Goal: Transaction & Acquisition: Purchase product/service

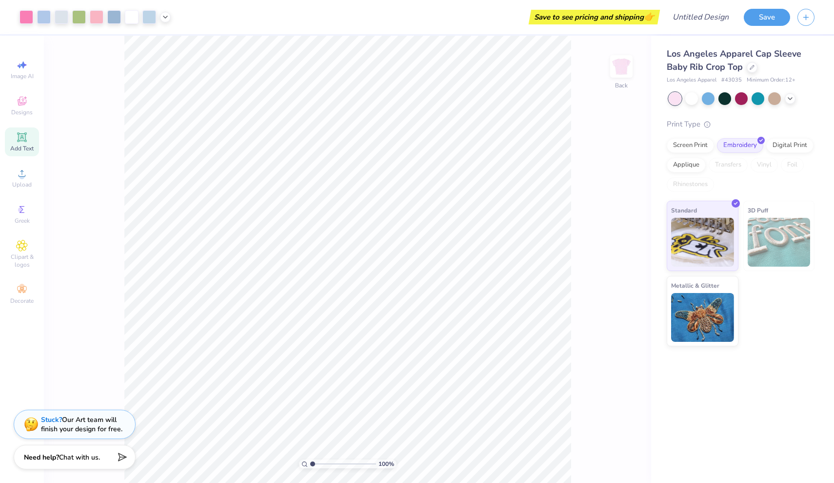
click at [27, 138] on icon at bounding box center [22, 137] width 12 height 12
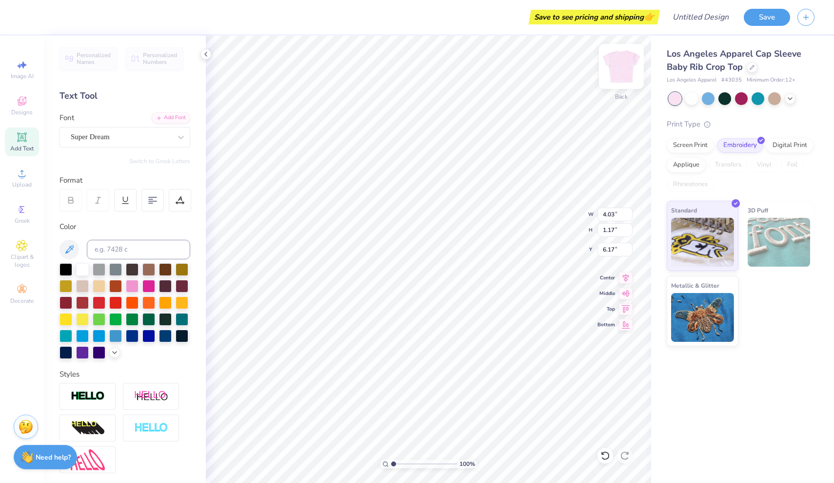
click at [622, 82] on img at bounding box center [621, 66] width 39 height 39
click at [622, 76] on img at bounding box center [622, 67] width 20 height 20
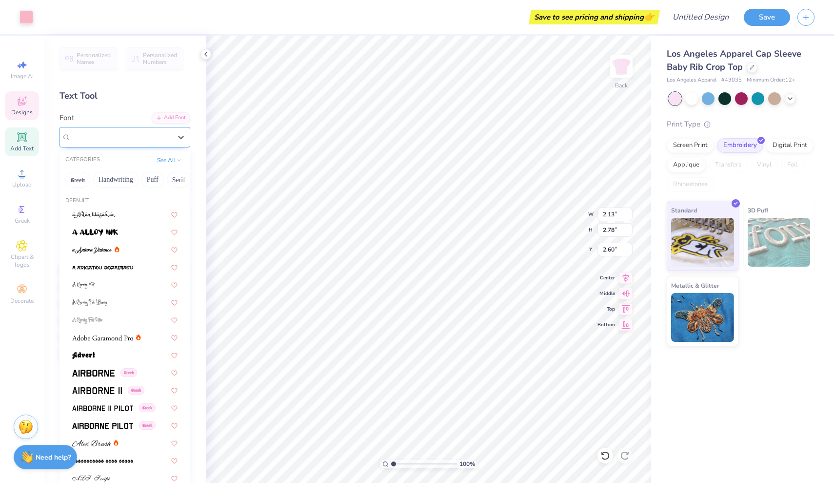
click at [145, 136] on div "Super Dream" at bounding box center [121, 136] width 102 height 15
click at [133, 231] on div at bounding box center [124, 231] width 105 height 10
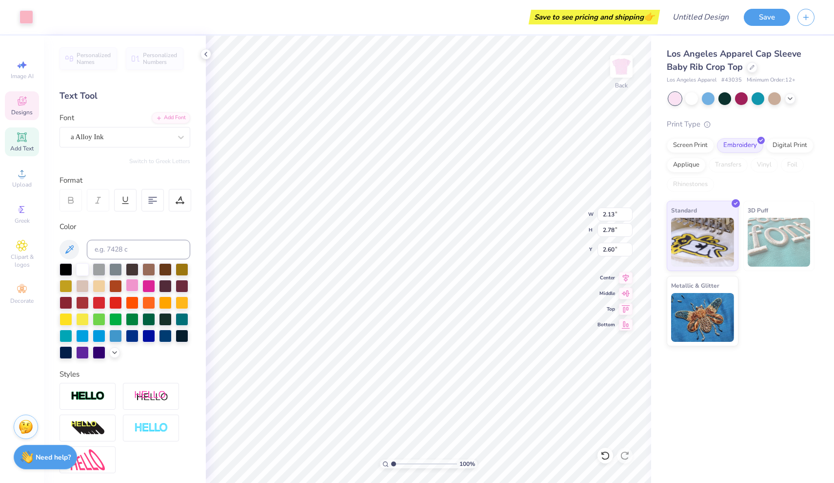
click at [132, 285] on div at bounding box center [132, 285] width 13 height 13
click at [710, 99] on div at bounding box center [708, 97] width 13 height 13
click at [690, 98] on div at bounding box center [692, 97] width 13 height 13
click at [776, 98] on div at bounding box center [775, 97] width 13 height 13
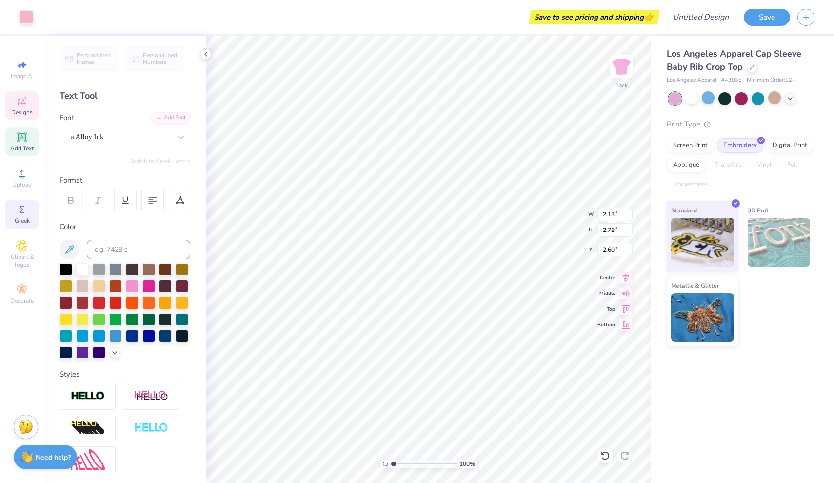
click at [16, 214] on icon at bounding box center [22, 209] width 12 height 12
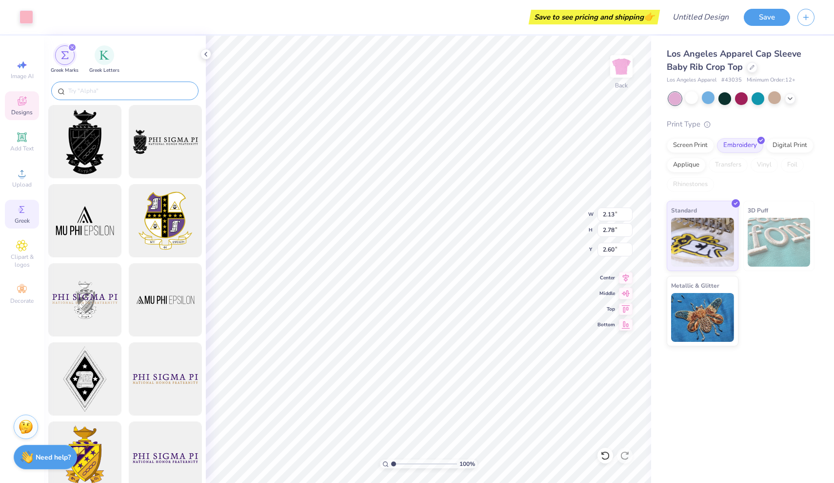
click at [114, 85] on div at bounding box center [124, 90] width 147 height 19
click at [113, 91] on input "text" at bounding box center [129, 91] width 125 height 10
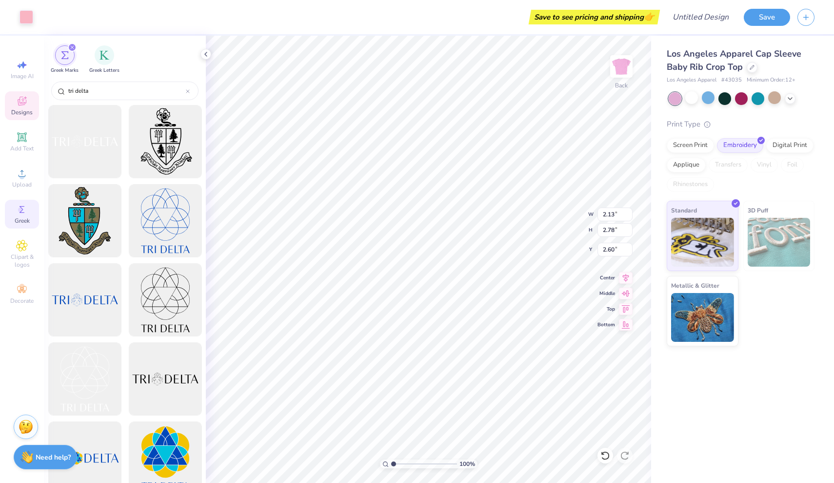
type input "tri delta"
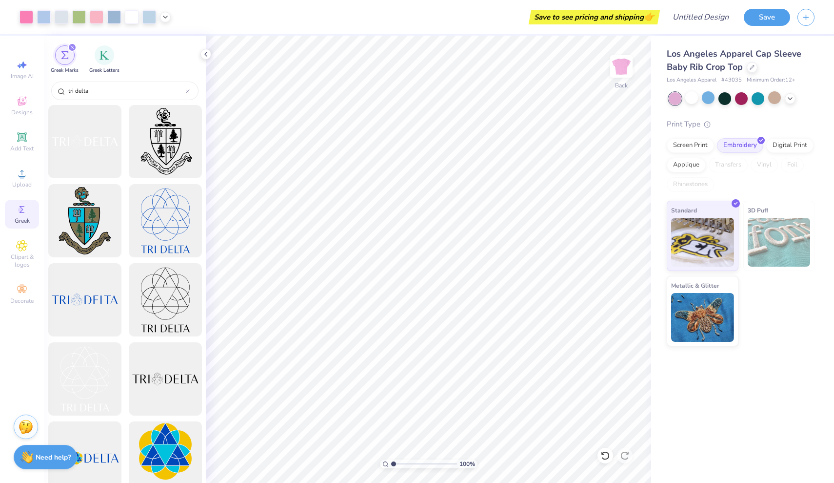
click at [169, 439] on div at bounding box center [165, 458] width 81 height 81
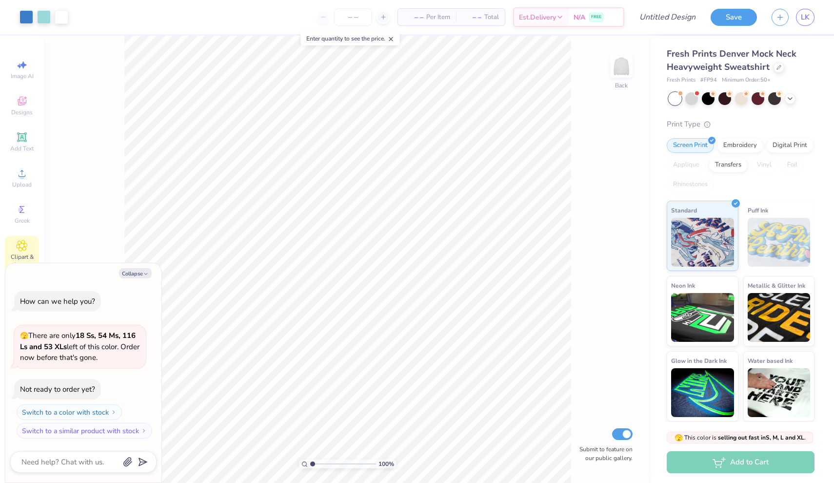
click at [38, 247] on div "Clipart & logos" at bounding box center [22, 254] width 34 height 37
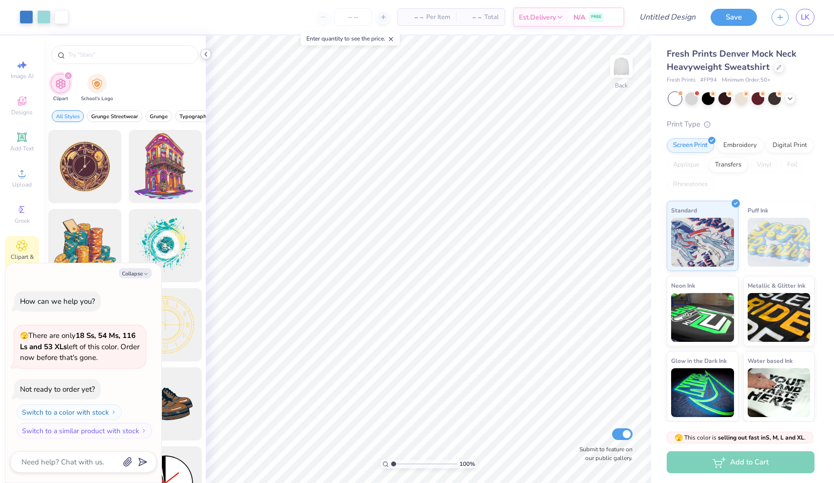
click at [203, 51] on icon at bounding box center [206, 54] width 8 height 8
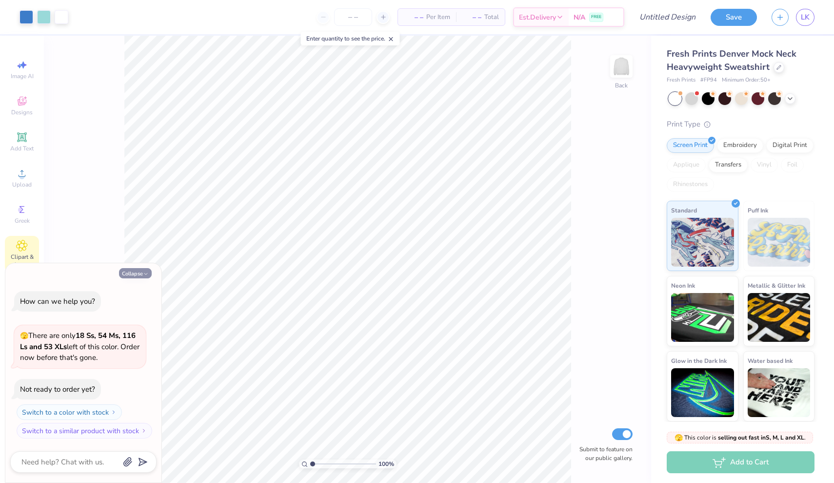
click at [129, 276] on button "Collapse" at bounding box center [135, 273] width 33 height 10
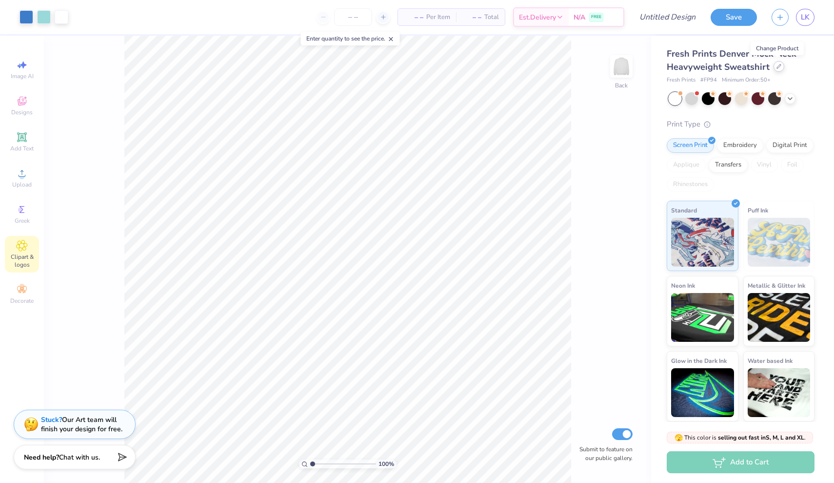
click at [778, 67] on icon at bounding box center [779, 66] width 4 height 4
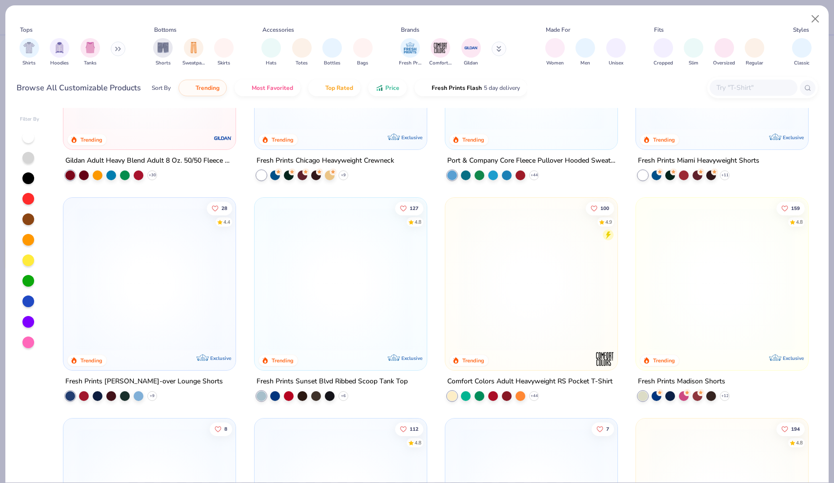
scroll to position [800, 0]
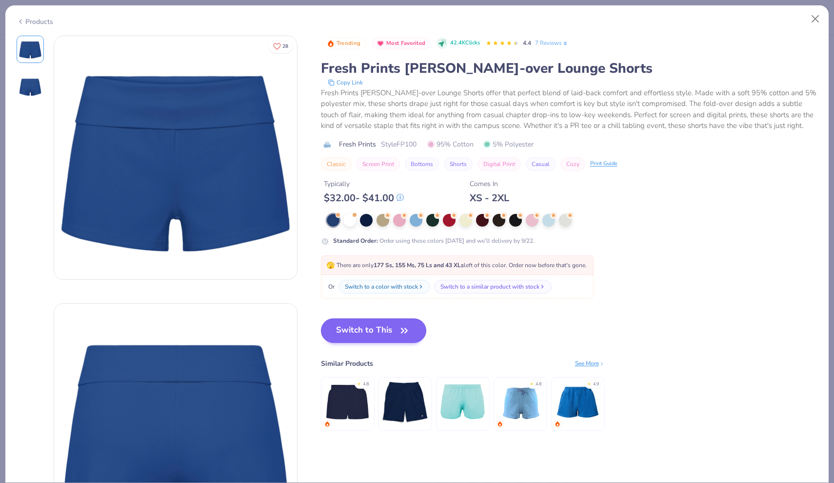
click at [381, 333] on button "Switch to This" at bounding box center [374, 330] width 106 height 24
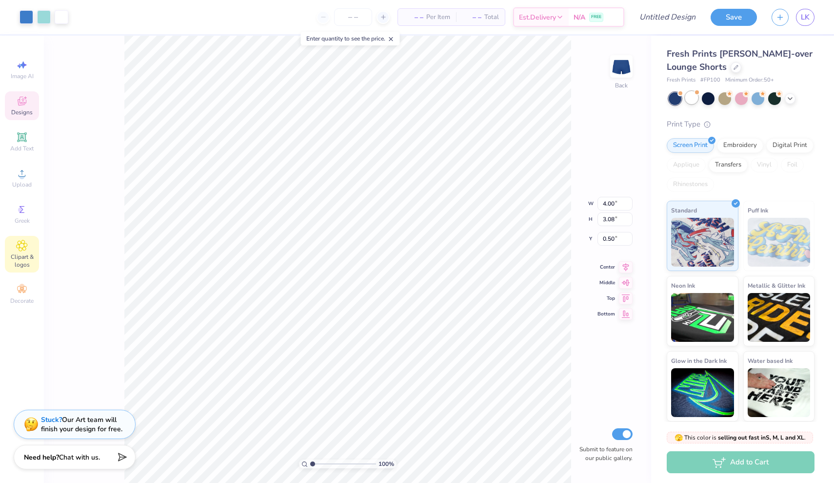
click at [692, 94] on div at bounding box center [692, 97] width 13 height 13
click at [704, 99] on div at bounding box center [708, 97] width 13 height 13
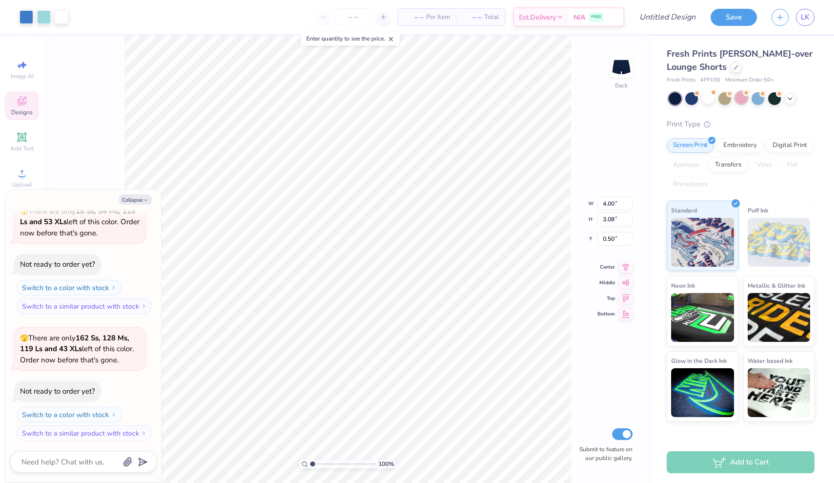
click at [740, 95] on div at bounding box center [741, 97] width 13 height 13
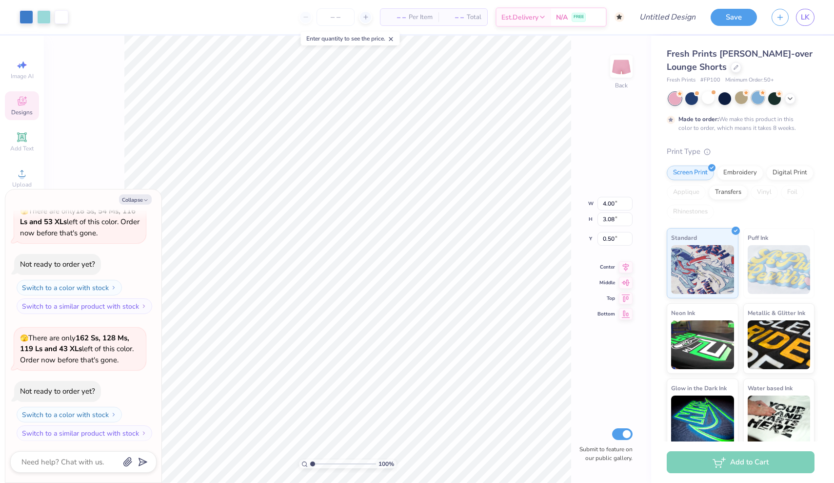
scroll to position [132, 0]
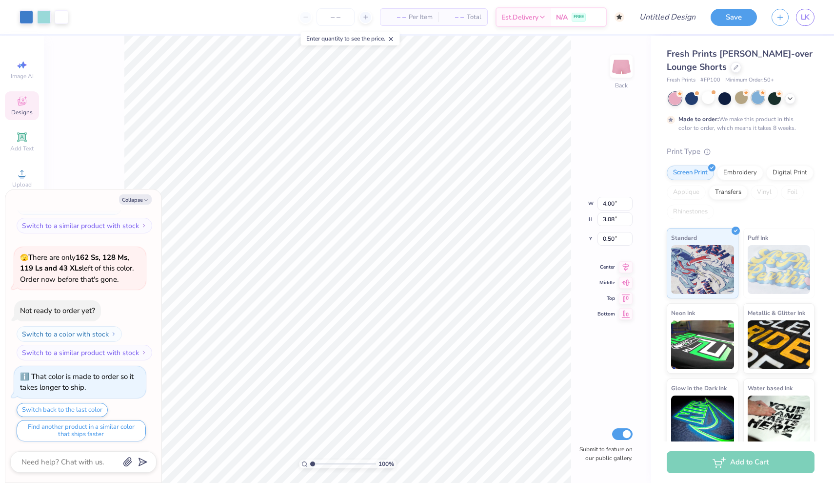
click at [763, 99] on div at bounding box center [758, 97] width 13 height 13
click at [785, 97] on div at bounding box center [742, 98] width 146 height 13
click at [788, 98] on icon at bounding box center [791, 98] width 8 height 8
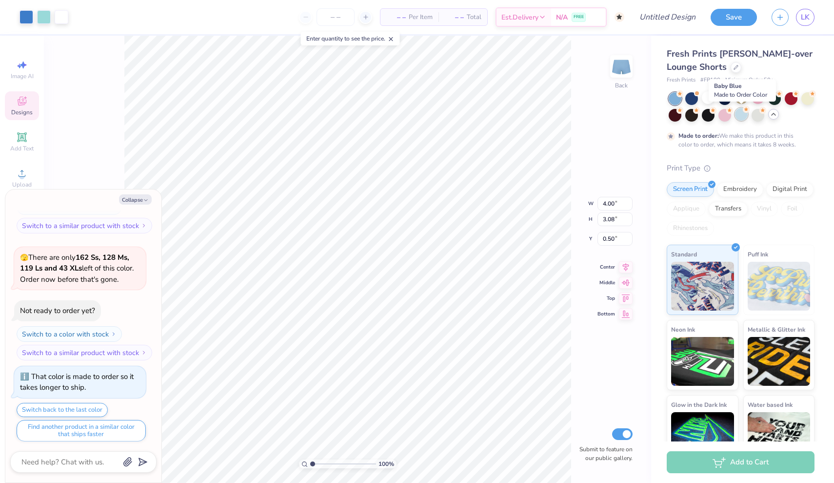
click at [738, 116] on div at bounding box center [741, 114] width 13 height 13
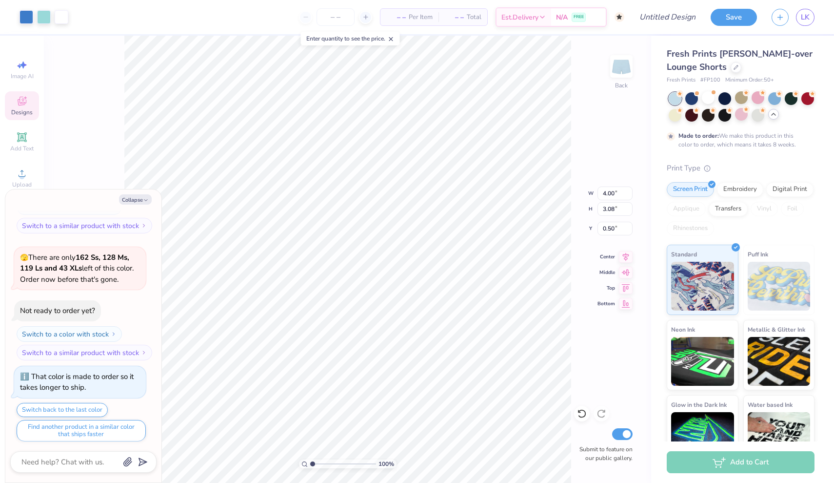
type textarea "x"
type input "2.10"
type input "1.62"
click at [803, 287] on img at bounding box center [779, 286] width 63 height 49
click at [784, 291] on img at bounding box center [779, 286] width 63 height 49
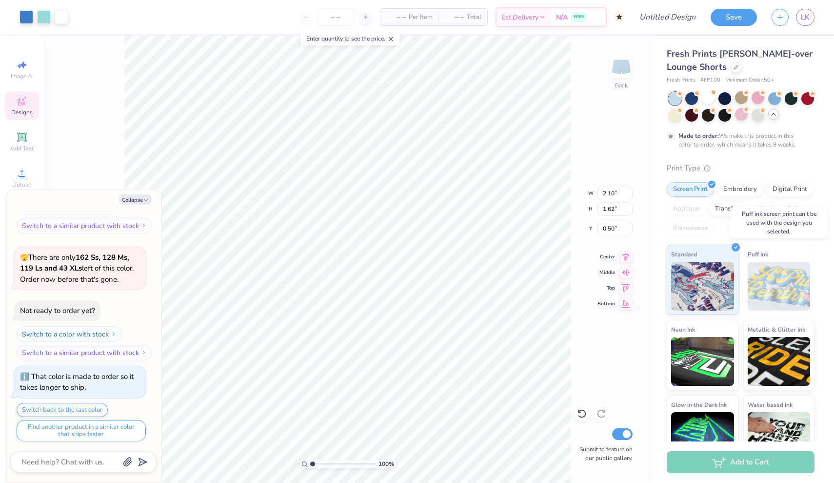
click at [784, 291] on img at bounding box center [779, 286] width 63 height 49
click at [770, 296] on img at bounding box center [779, 286] width 63 height 49
click at [736, 187] on div "Embroidery" at bounding box center [740, 188] width 46 height 15
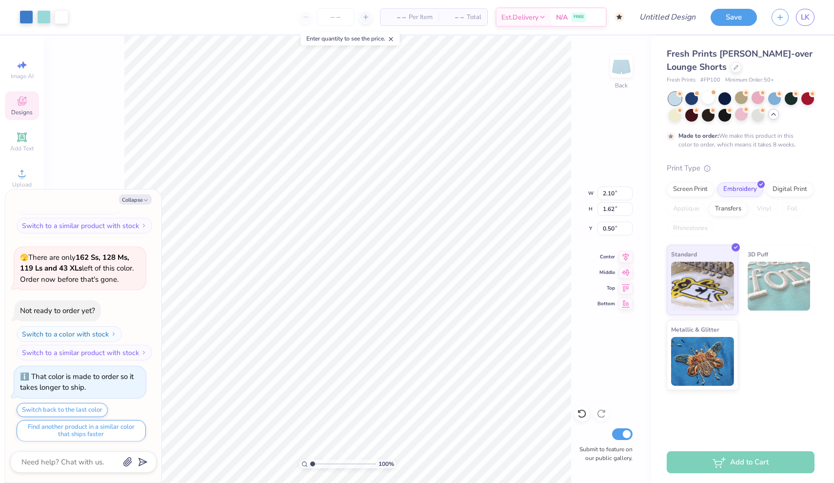
click at [739, 287] on div "Standard 3D Puff Metallic & Glitter" at bounding box center [741, 316] width 148 height 145
click at [747, 284] on div "3D Puff" at bounding box center [780, 279] width 72 height 70
click at [760, 281] on img at bounding box center [779, 286] width 63 height 49
type textarea "x"
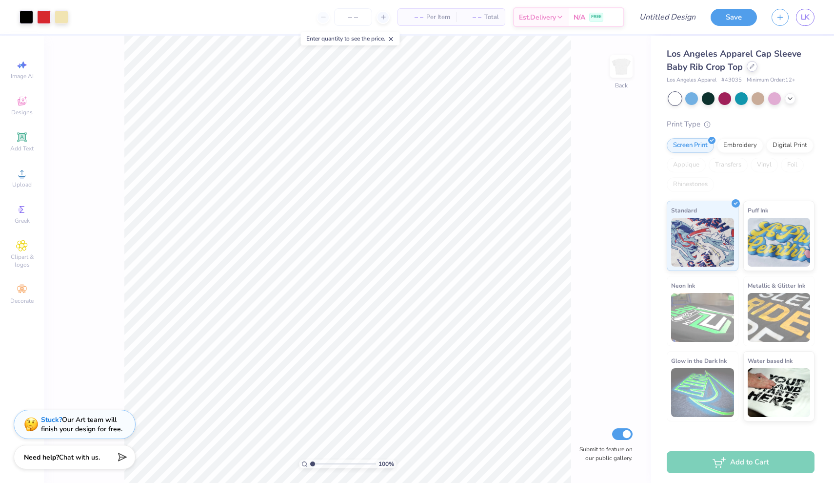
click at [751, 67] on icon at bounding box center [752, 66] width 5 height 5
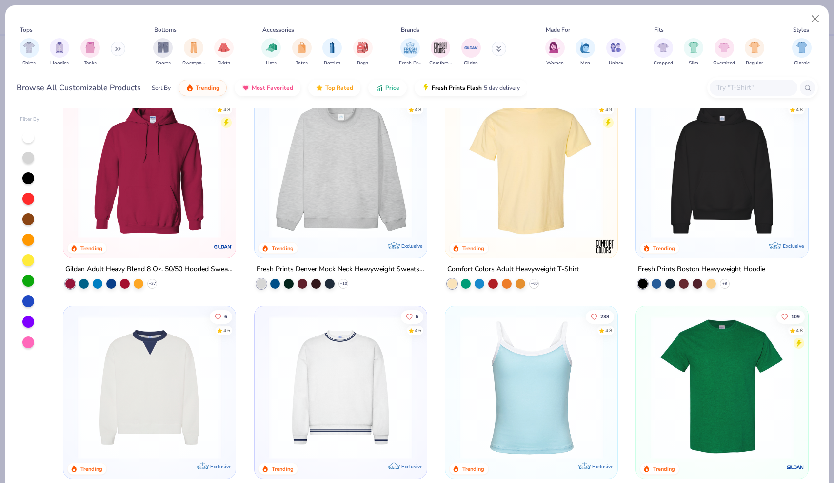
scroll to position [29, 0]
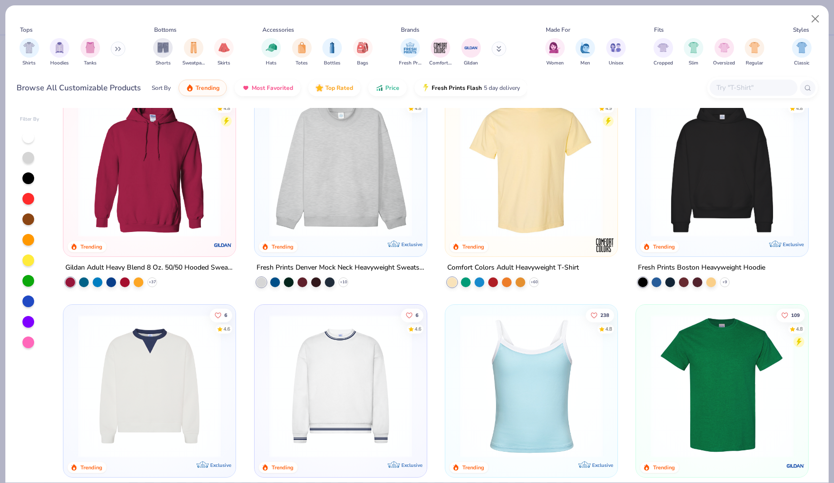
click at [361, 199] on img at bounding box center [340, 165] width 153 height 143
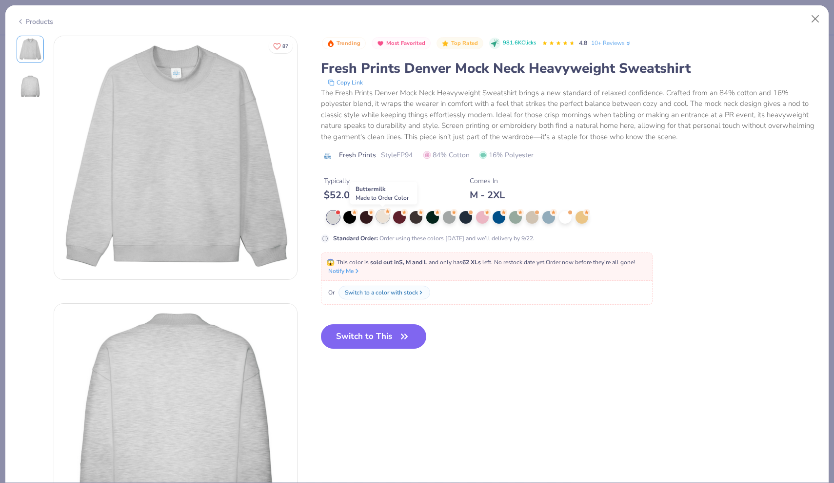
click at [382, 217] on div at bounding box center [383, 216] width 13 height 13
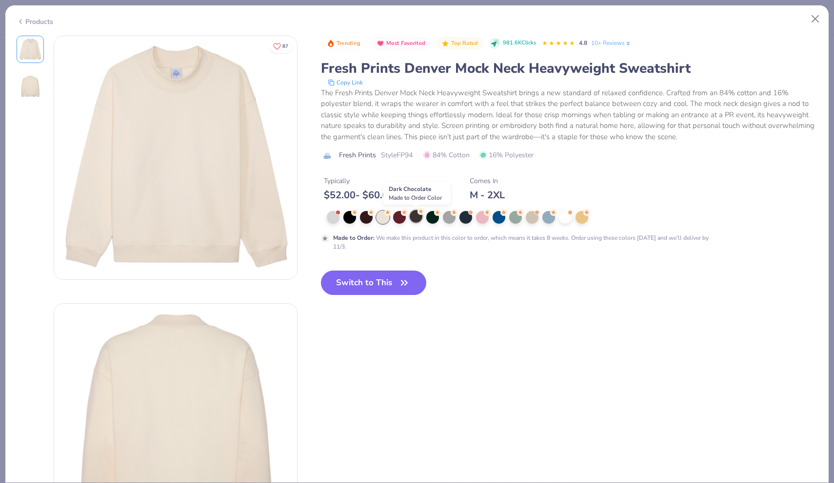
click at [419, 216] on div at bounding box center [416, 216] width 13 height 13
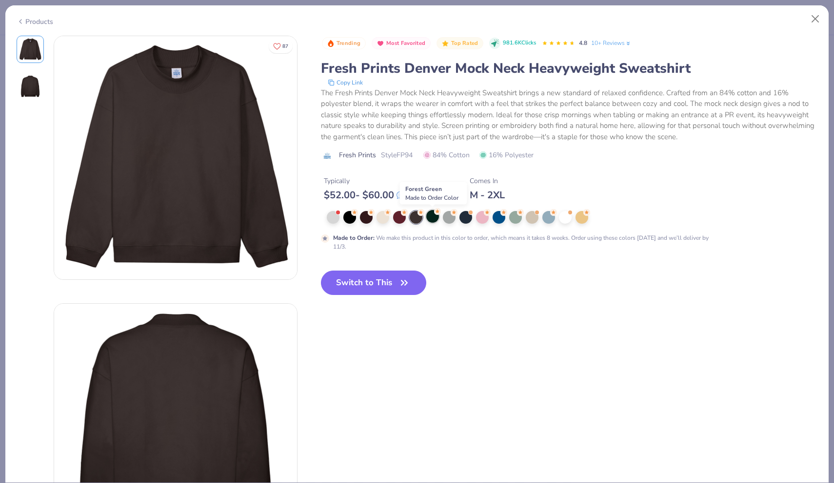
click at [433, 217] on div at bounding box center [433, 216] width 13 height 13
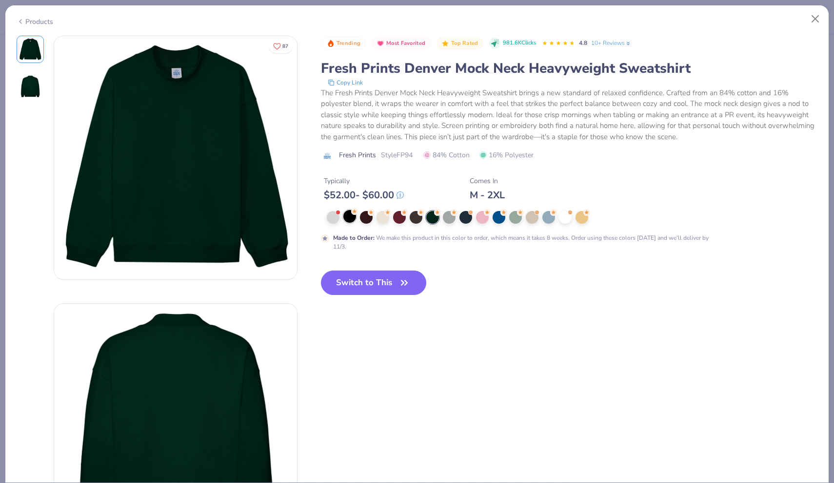
click at [346, 217] on div at bounding box center [350, 216] width 13 height 13
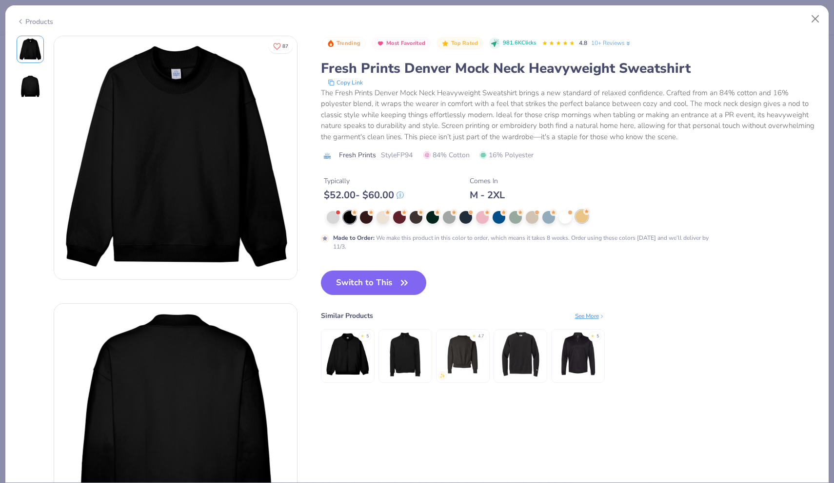
click at [584, 216] on div at bounding box center [582, 216] width 13 height 13
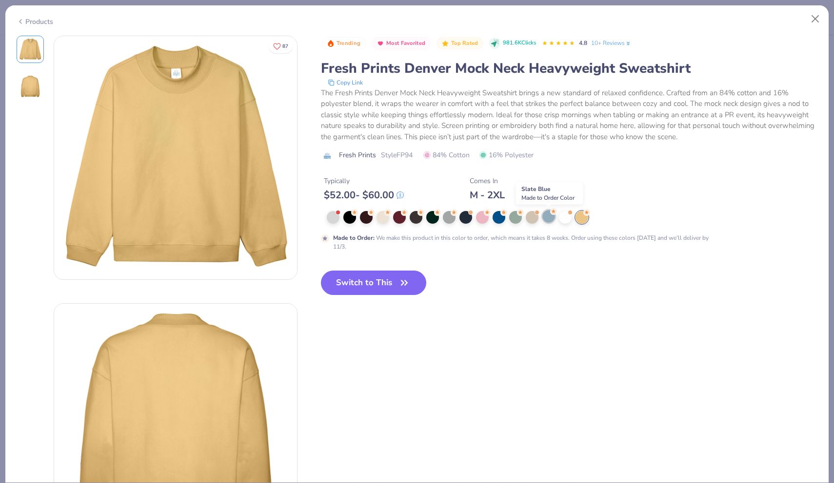
click at [550, 220] on div at bounding box center [549, 216] width 13 height 13
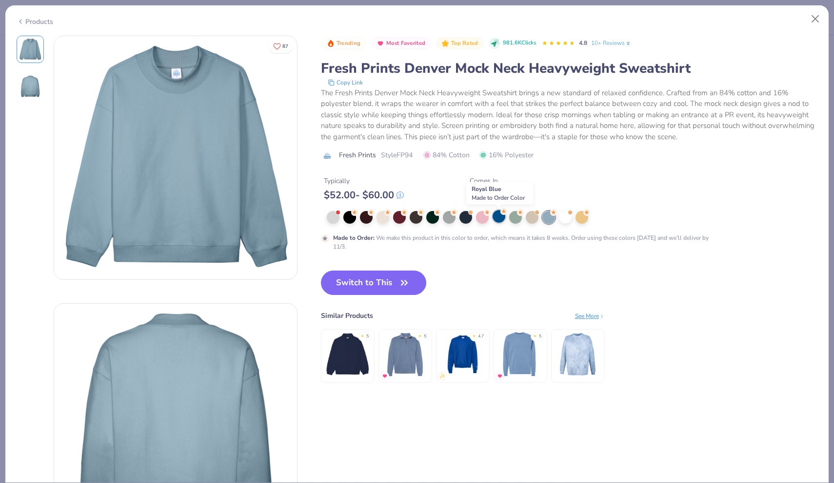
click at [496, 217] on div at bounding box center [499, 216] width 13 height 13
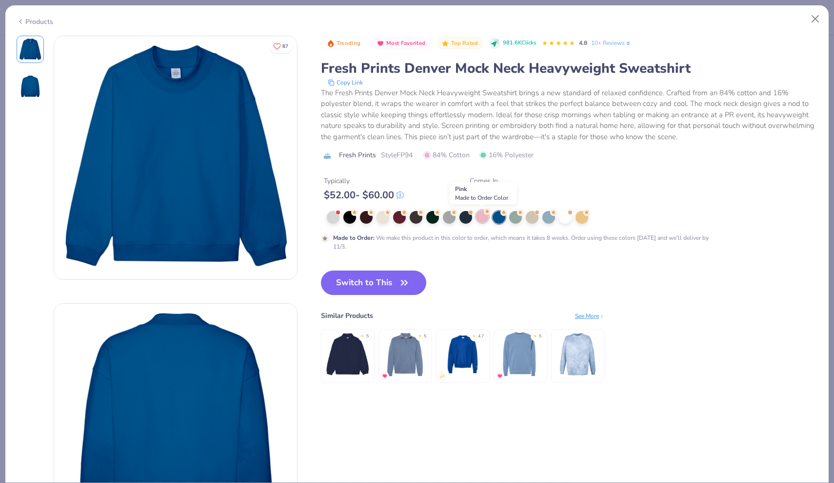
click at [486, 218] on div at bounding box center [482, 216] width 13 height 13
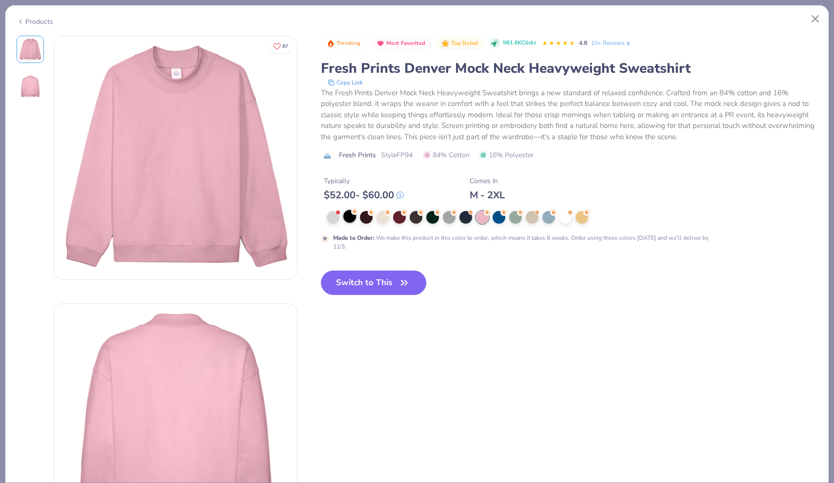
click at [350, 216] on div at bounding box center [350, 216] width 13 height 13
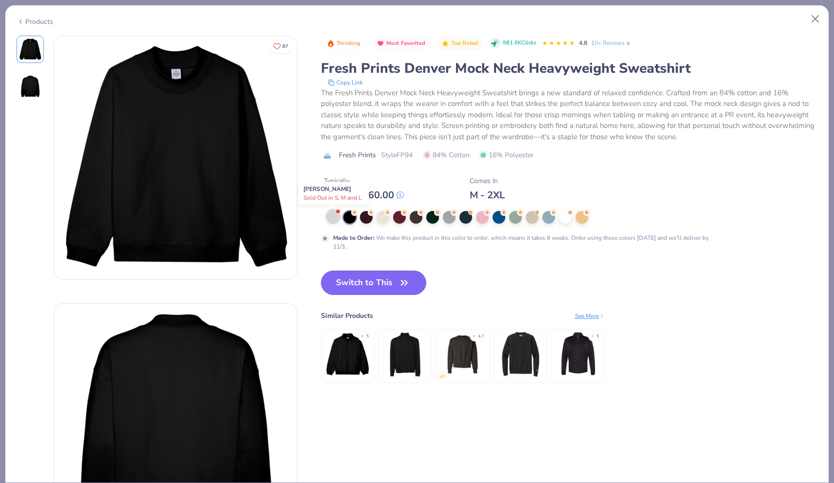
click at [334, 215] on div at bounding box center [333, 216] width 13 height 13
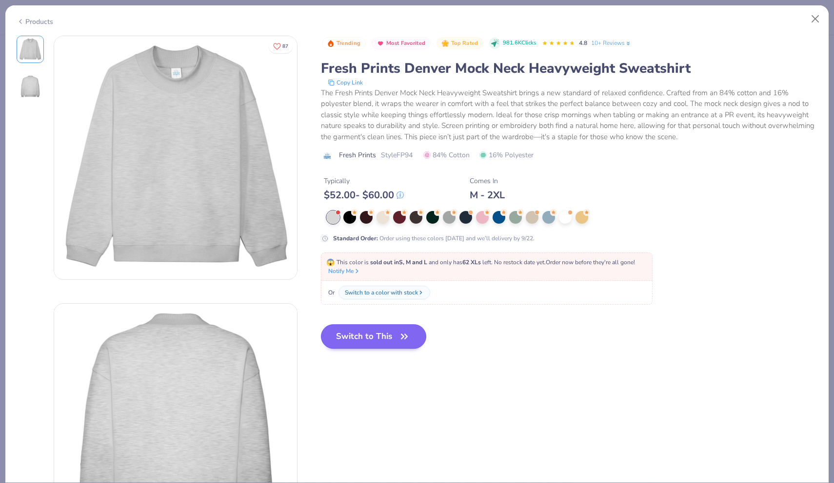
click at [389, 344] on button "Switch to This" at bounding box center [374, 336] width 106 height 24
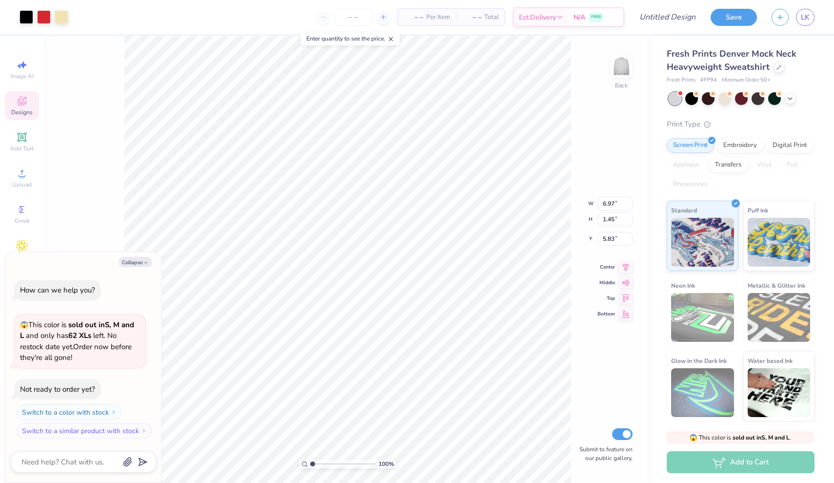
type textarea "x"
type input "0.50"
type textarea "x"
type input "1.16"
type textarea "x"
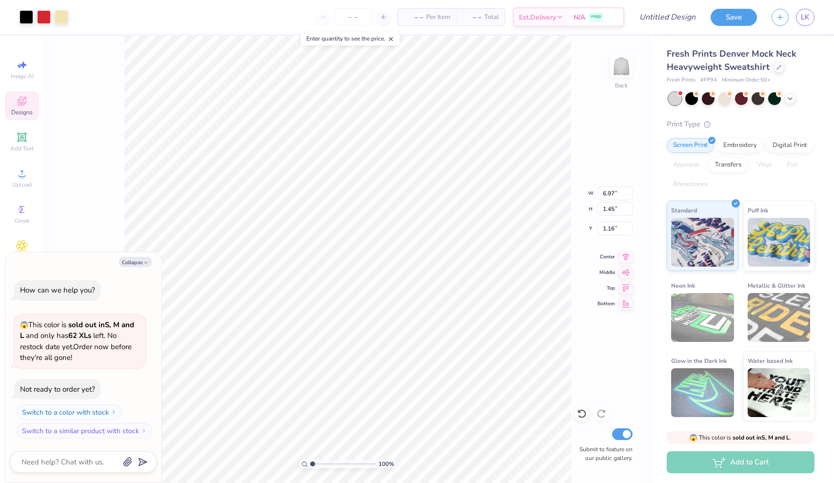
type input "3.55"
type input "0.73"
type textarea "x"
type input "13.86"
type input "2.87"
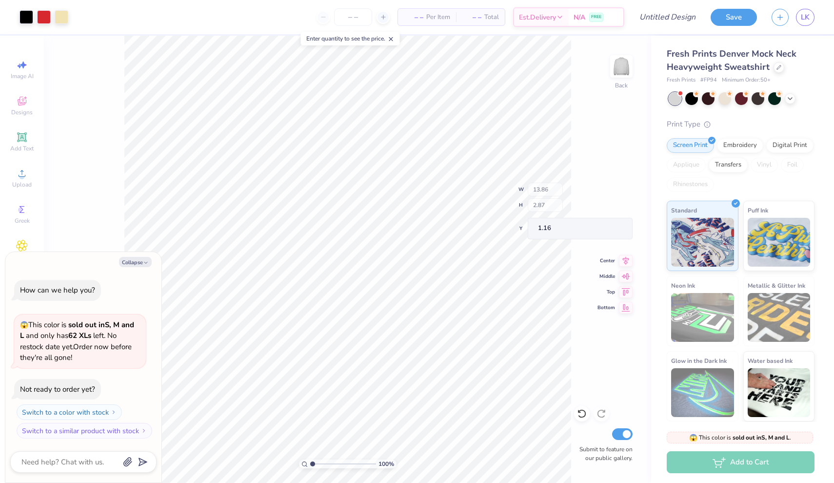
type textarea "x"
type input "5.65"
type input "0.39"
type input "3.61"
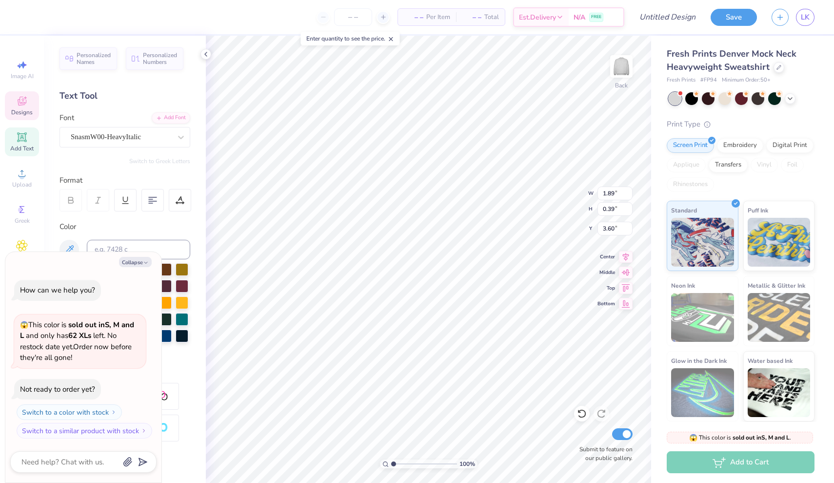
type textarea "x"
type input "3.68"
type input "1.26"
type input "2.08"
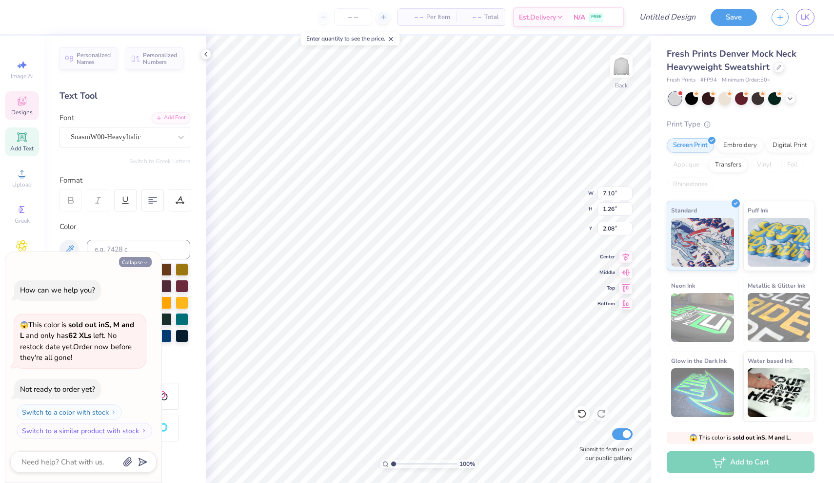
click at [140, 261] on button "Collapse" at bounding box center [135, 262] width 33 height 10
type textarea "x"
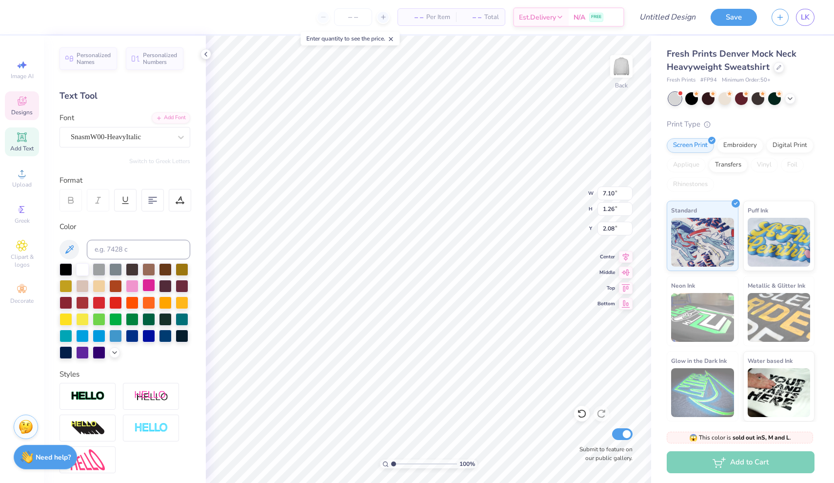
click at [151, 287] on div at bounding box center [148, 285] width 13 height 13
click at [98, 338] on div at bounding box center [99, 334] width 13 height 13
click at [100, 337] on div at bounding box center [99, 334] width 13 height 13
type input "2.49"
type input "1.79"
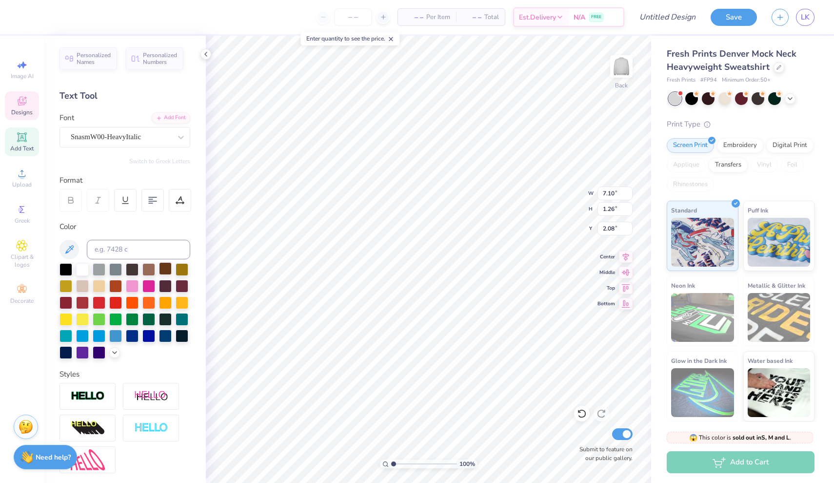
type input "1.78"
click at [130, 339] on div at bounding box center [132, 334] width 13 height 13
click at [136, 335] on div at bounding box center [132, 334] width 13 height 13
click at [134, 334] on div at bounding box center [132, 334] width 13 height 13
click at [117, 333] on div at bounding box center [115, 334] width 13 height 13
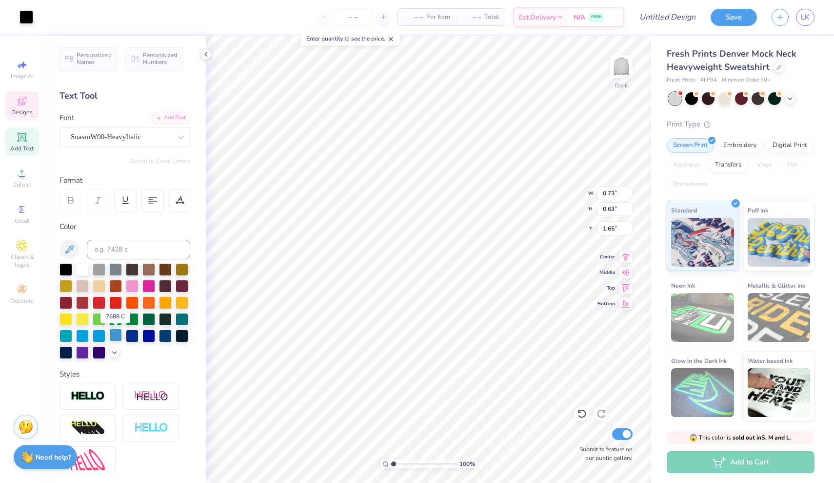
click at [117, 333] on div at bounding box center [115, 334] width 13 height 13
click at [119, 337] on div at bounding box center [115, 334] width 13 height 13
click at [136, 334] on div at bounding box center [132, 334] width 13 height 13
click at [154, 333] on div at bounding box center [148, 334] width 13 height 13
click at [163, 334] on div at bounding box center [165, 334] width 13 height 13
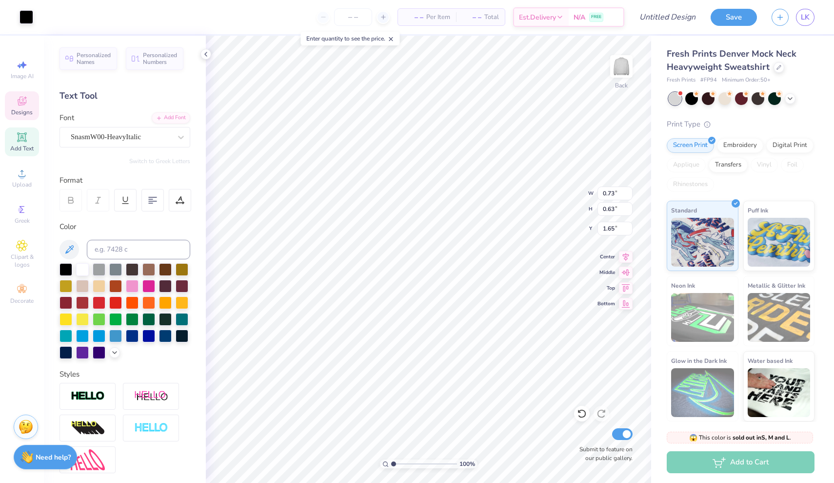
type input "3.68"
type input "1.26"
type input "2.08"
type input "2.49"
type input "1.79"
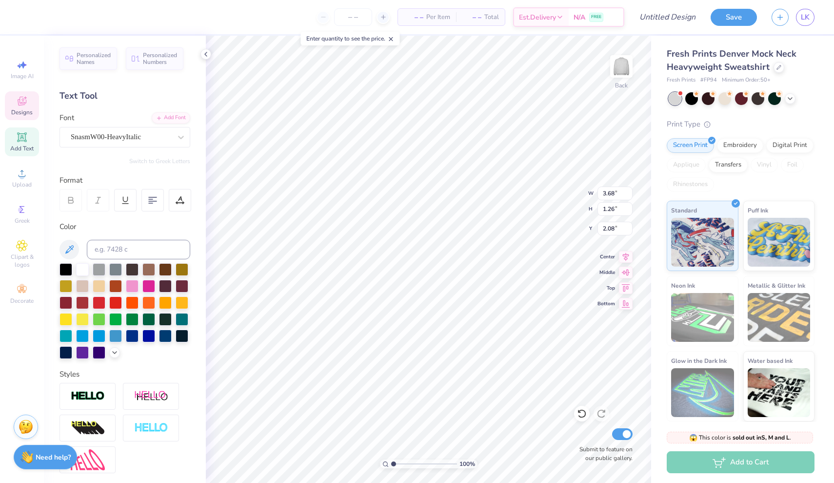
type input "1.78"
click at [149, 340] on div at bounding box center [148, 334] width 13 height 13
click at [148, 331] on div at bounding box center [148, 334] width 13 height 13
type input "7.10"
type input "1.26"
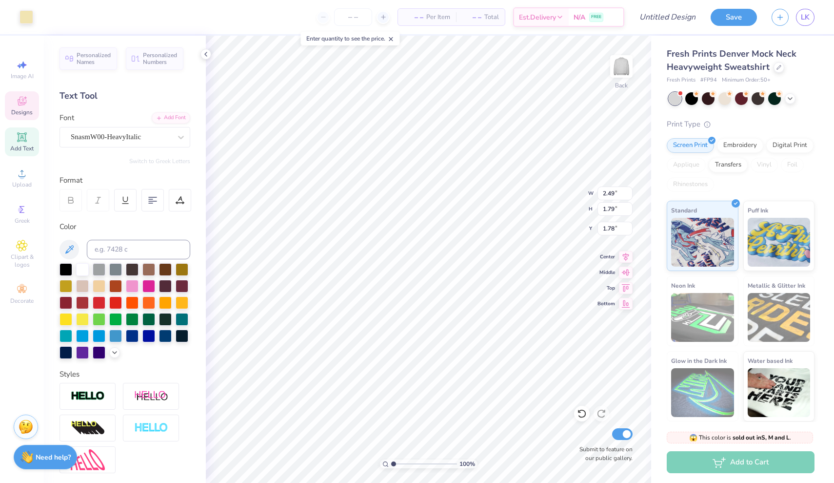
type input "2.08"
click at [78, 340] on div at bounding box center [82, 334] width 13 height 13
click at [84, 335] on div at bounding box center [82, 334] width 13 height 13
type input "2.49"
type input "1.79"
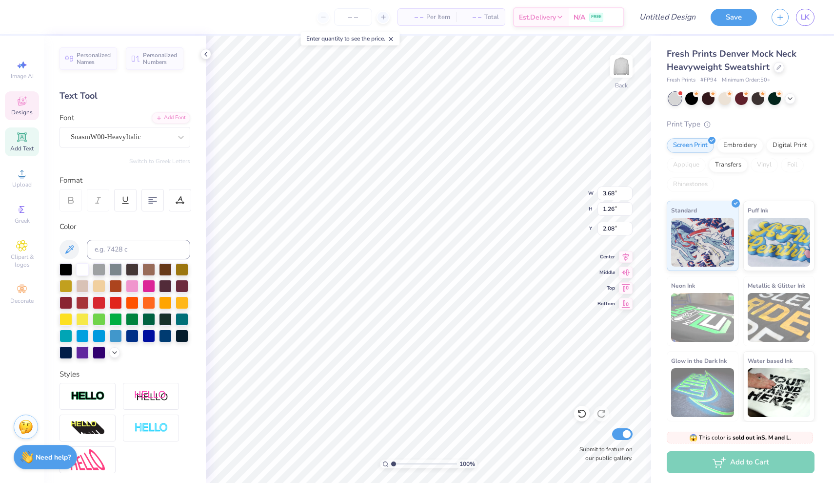
type input "1.78"
type input "7.10"
type input "1.26"
type input "2.08"
type input "5.17"
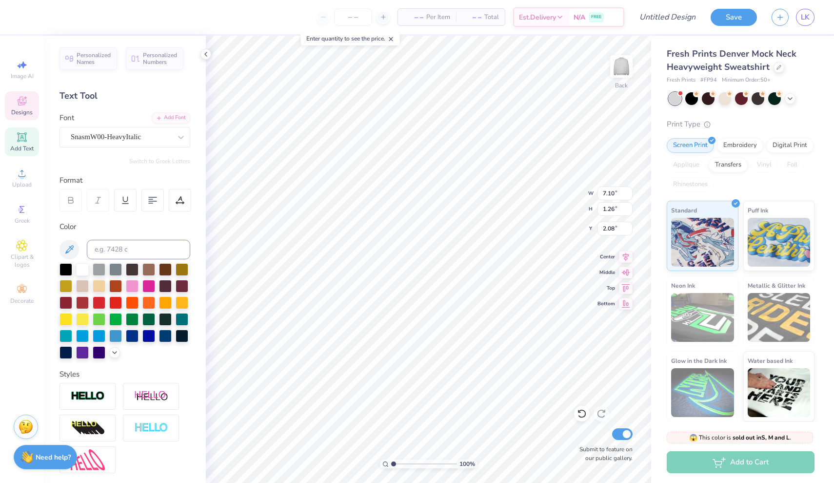
type input "2.84"
type input "1.16"
click at [83, 316] on div at bounding box center [82, 318] width 13 height 13
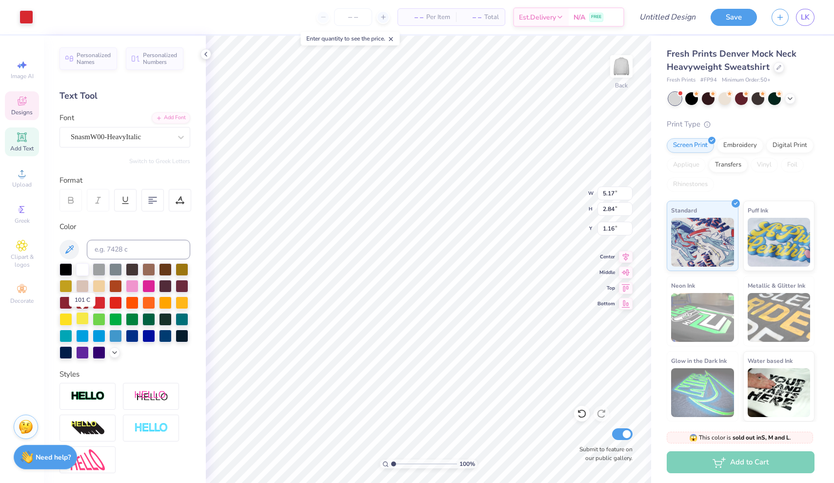
click at [83, 316] on div at bounding box center [82, 318] width 13 height 13
click at [394, 41] on icon at bounding box center [391, 39] width 7 height 7
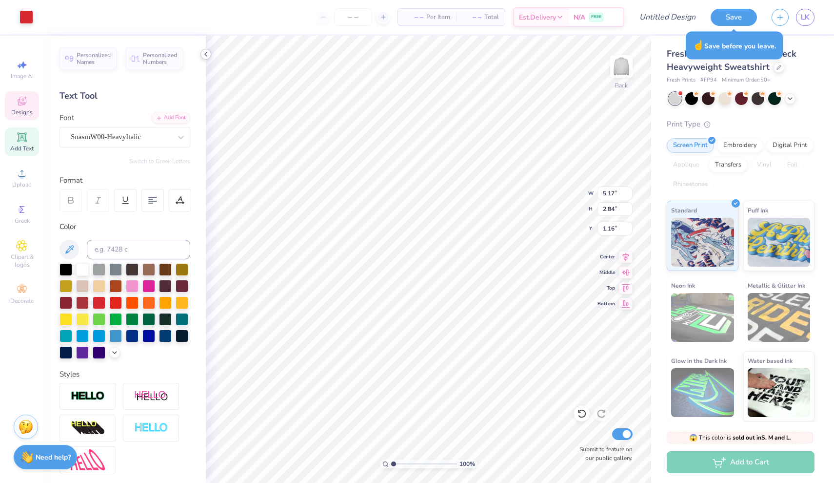
click at [204, 56] on icon at bounding box center [206, 54] width 8 height 8
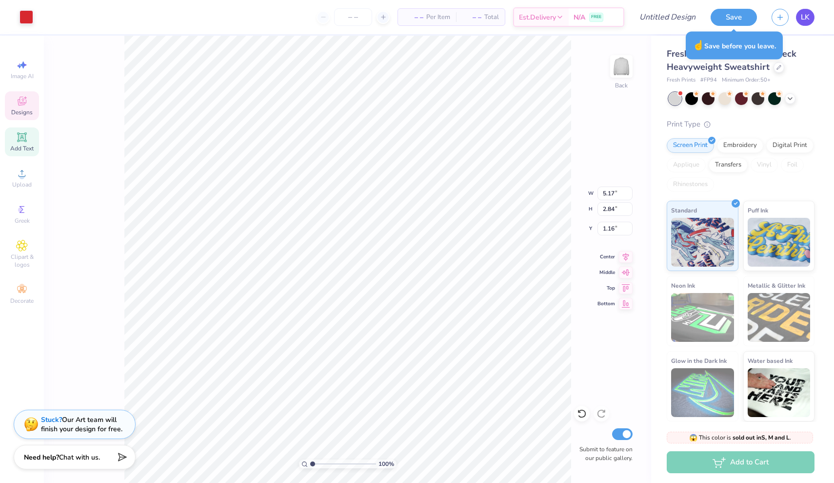
click at [800, 16] on link "LK" at bounding box center [805, 17] width 19 height 17
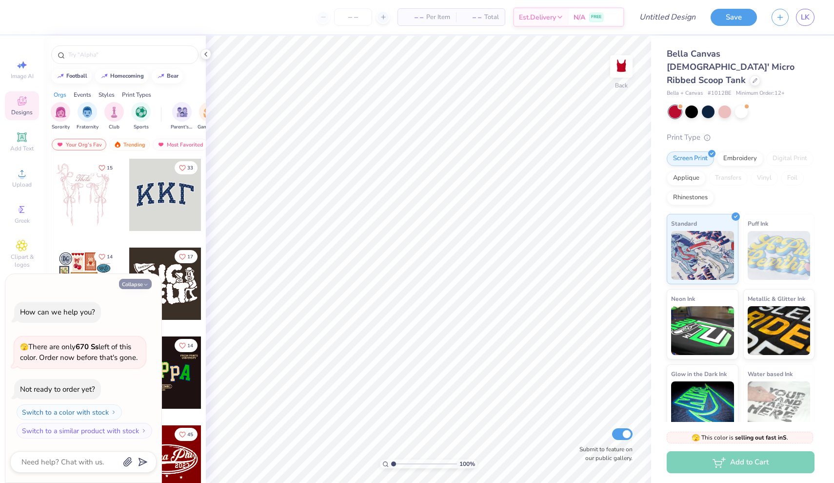
click at [142, 287] on button "Collapse" at bounding box center [135, 284] width 33 height 10
type textarea "x"
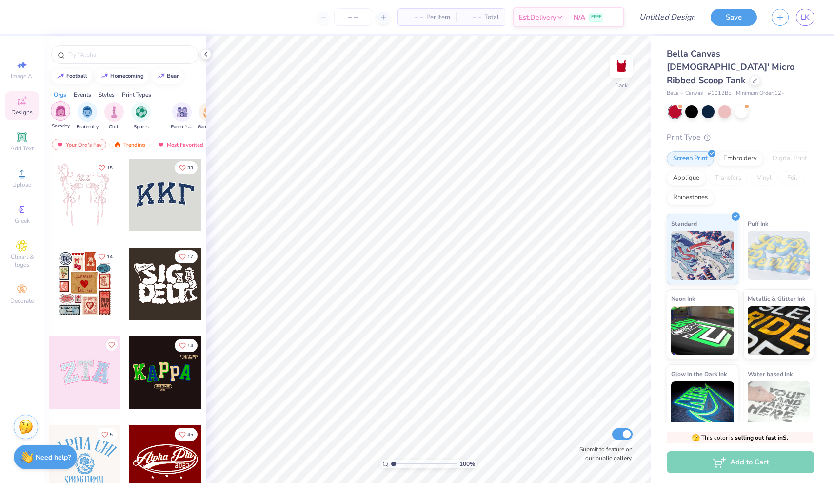
click at [66, 119] on div "filter for Sorority" at bounding box center [61, 111] width 20 height 20
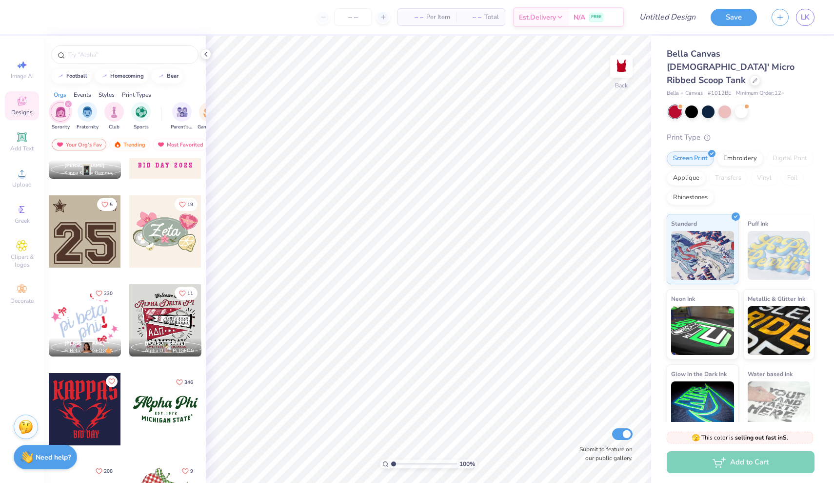
scroll to position [680, 0]
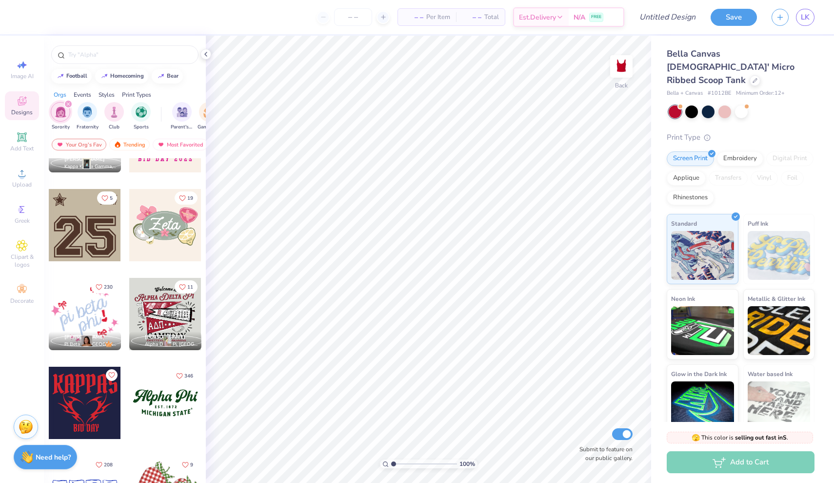
click at [159, 309] on div at bounding box center [165, 314] width 72 height 72
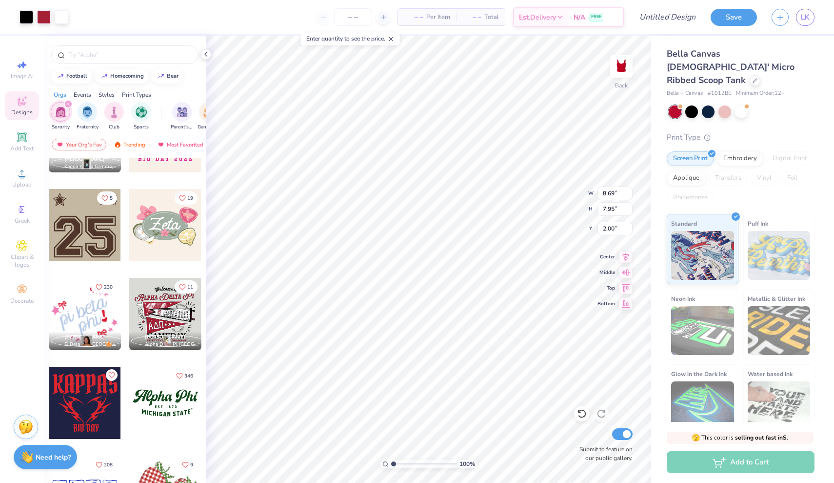
type input "0.63"
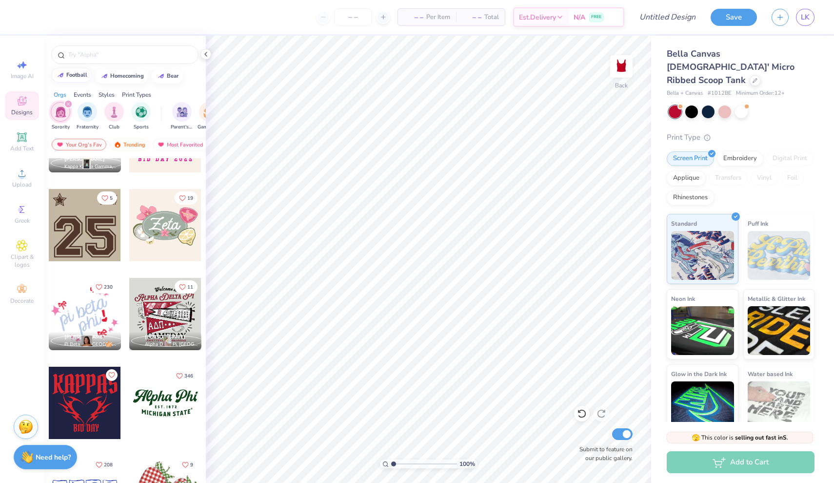
click at [85, 76] on div "football" at bounding box center [76, 74] width 21 height 5
type input "football"
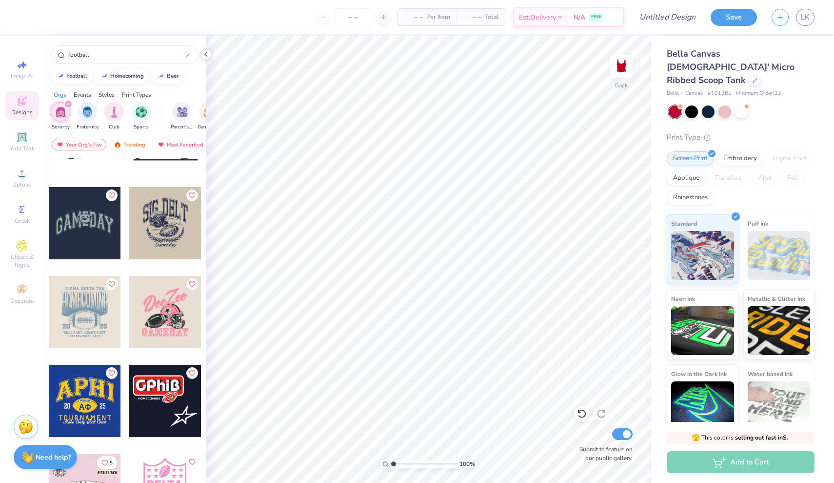
scroll to position [151, 0]
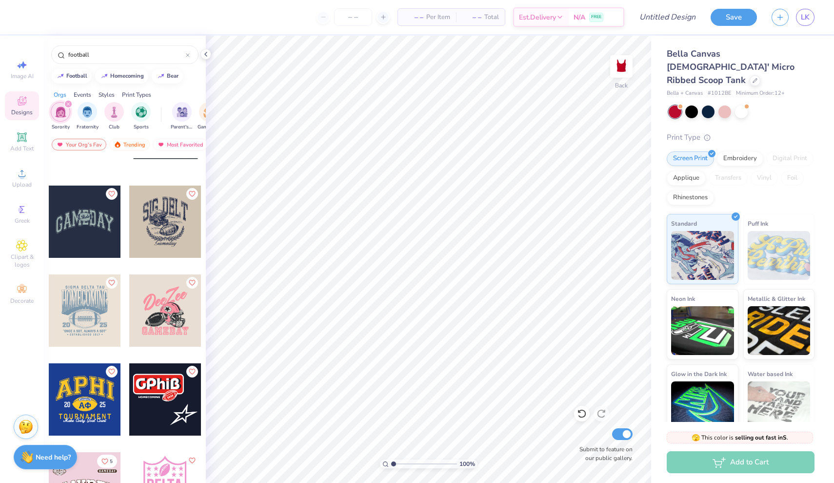
click at [176, 324] on div at bounding box center [165, 310] width 72 height 72
click at [684, 105] on div at bounding box center [742, 111] width 146 height 13
click at [687, 104] on div at bounding box center [692, 110] width 13 height 13
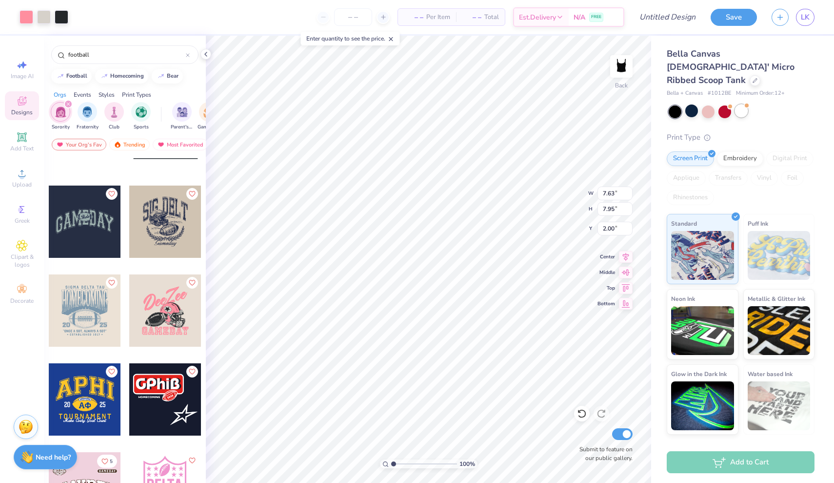
click at [746, 104] on div at bounding box center [741, 110] width 13 height 13
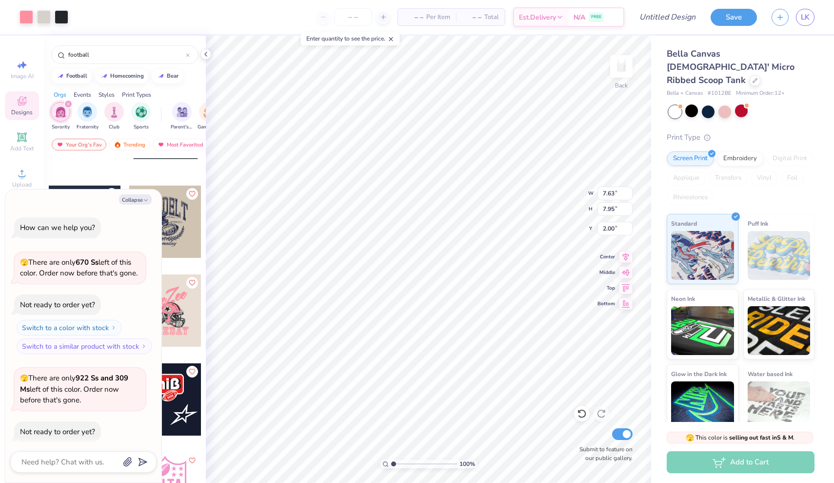
scroll to position [41, 0]
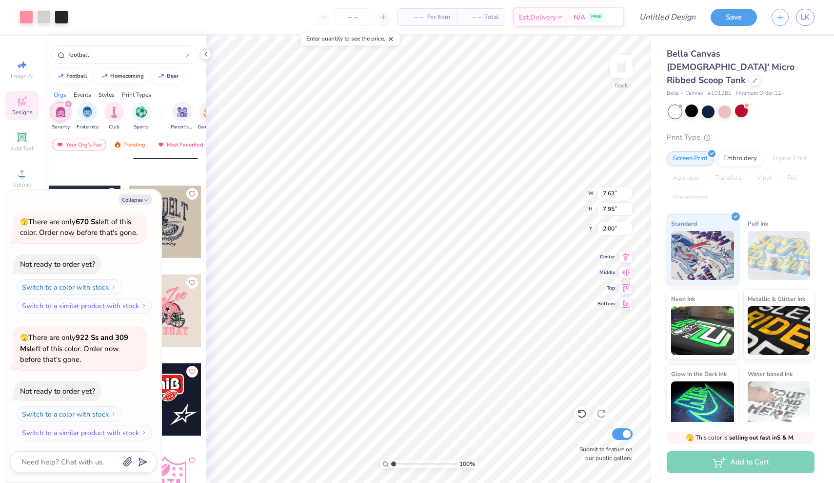
type textarea "x"
type input "0.99"
click at [129, 203] on button "Collapse" at bounding box center [135, 199] width 33 height 10
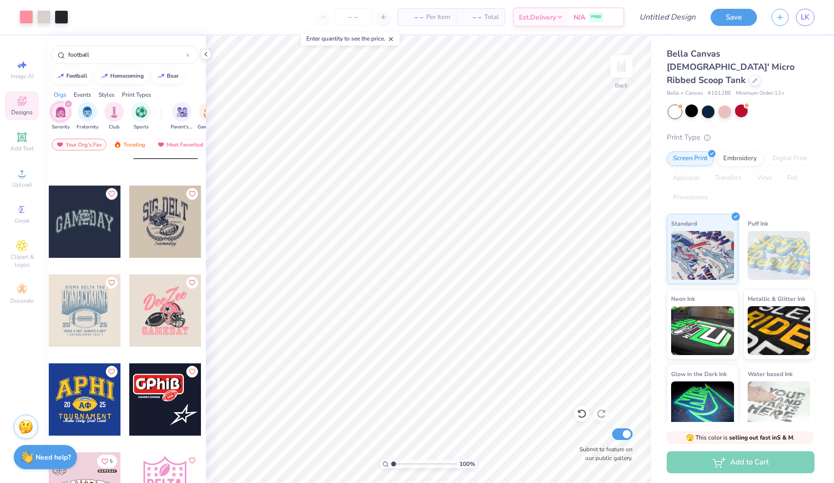
type textarea "x"
click at [27, 219] on span "Greek" at bounding box center [22, 221] width 15 height 8
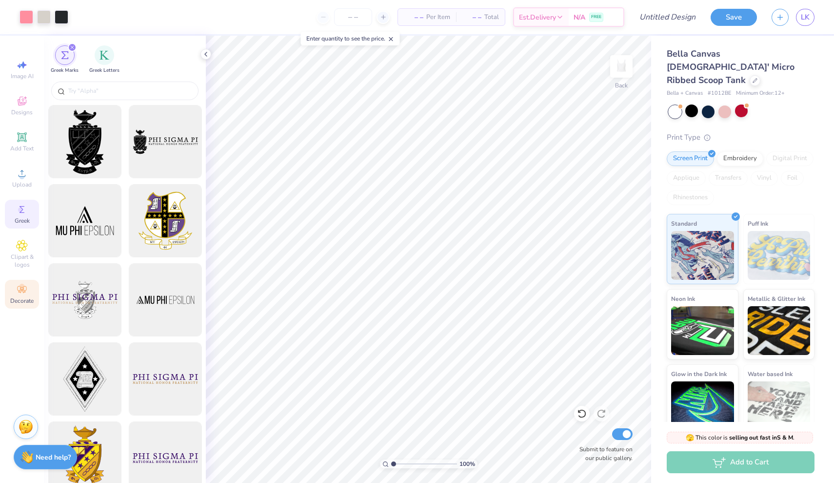
click at [26, 292] on icon at bounding box center [22, 290] width 12 height 12
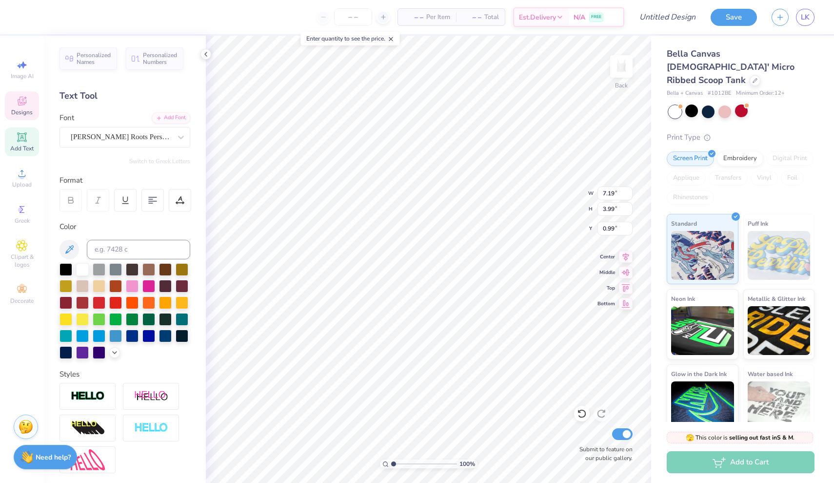
scroll to position [0, 0]
type textarea "D"
type textarea "TriDelta"
click at [65, 319] on div at bounding box center [66, 318] width 13 height 13
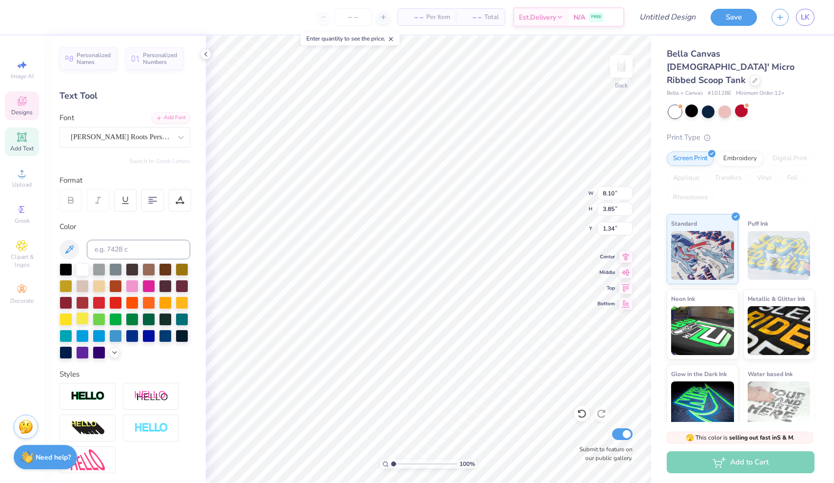
click at [81, 321] on div at bounding box center [82, 318] width 13 height 13
type input "4.16"
type input "4.13"
type input "3.61"
type input "7.63"
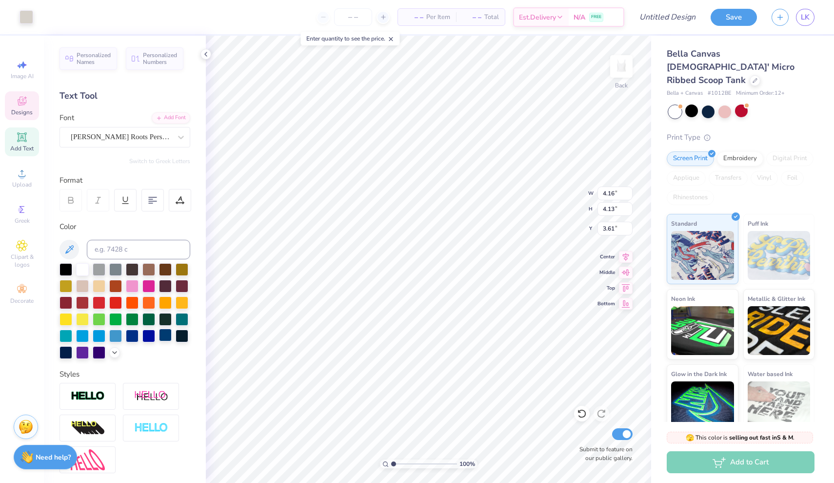
type input "1.31"
type input "7.62"
click at [99, 339] on div at bounding box center [99, 334] width 13 height 13
type input "3.42"
type input "3.73"
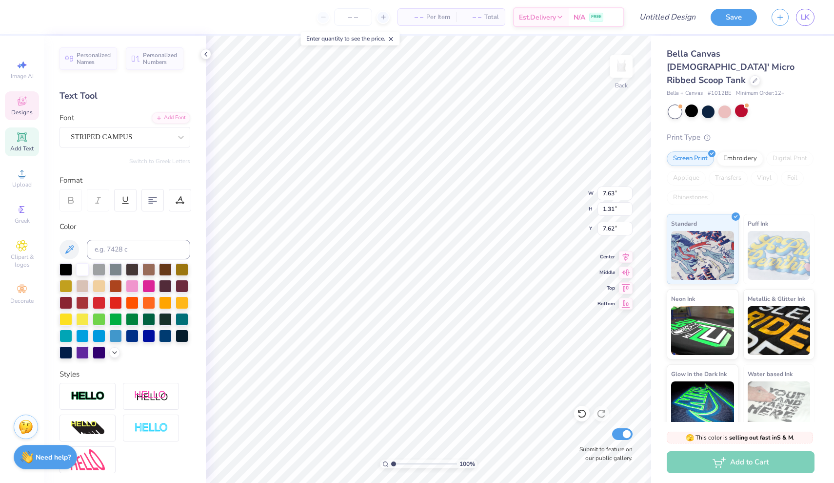
type input "3.68"
click at [84, 263] on div at bounding box center [82, 268] width 13 height 13
click at [87, 269] on div at bounding box center [82, 268] width 13 height 13
type input "4.16"
type input "4.13"
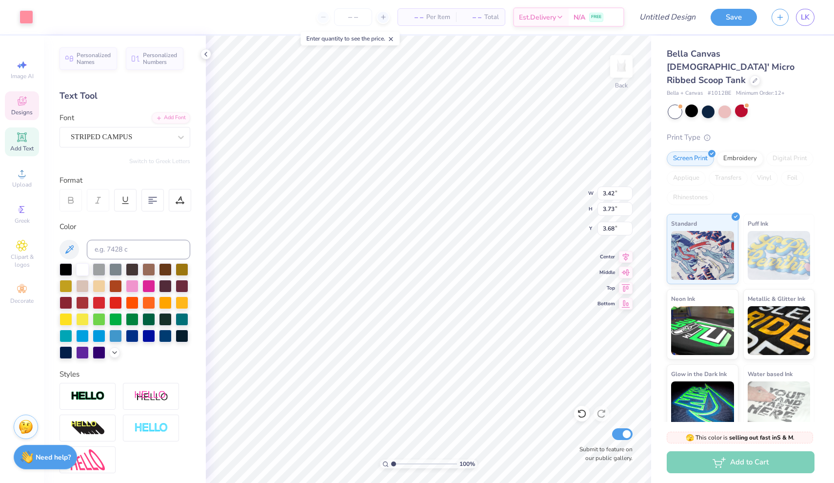
type input "3.61"
click at [99, 270] on div at bounding box center [99, 268] width 13 height 13
click at [81, 317] on div at bounding box center [82, 318] width 13 height 13
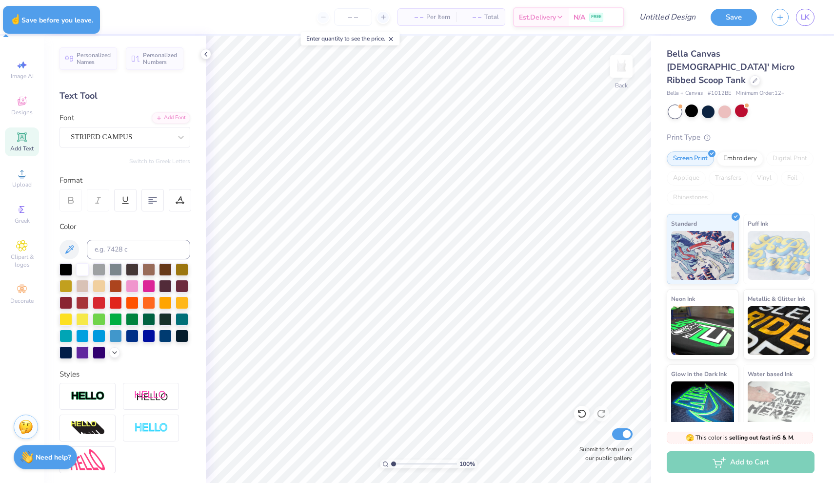
type textarea "x"
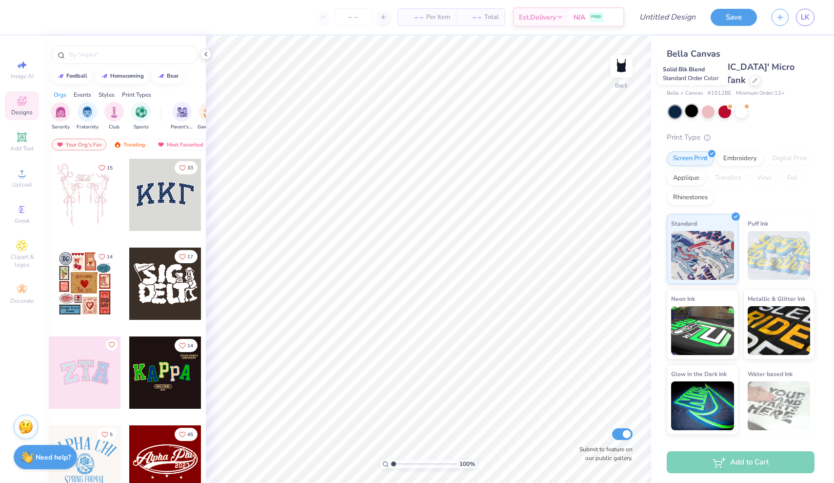
click at [691, 104] on div at bounding box center [692, 110] width 13 height 13
click at [735, 104] on div at bounding box center [741, 110] width 13 height 13
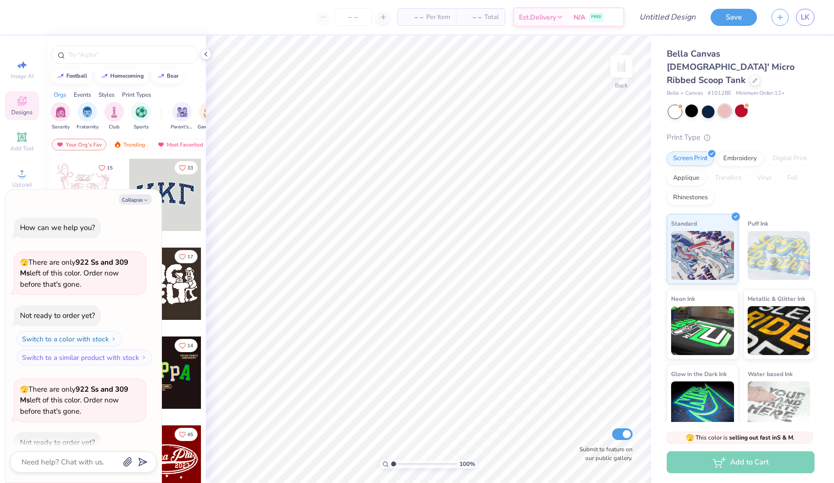
scroll to position [51, 0]
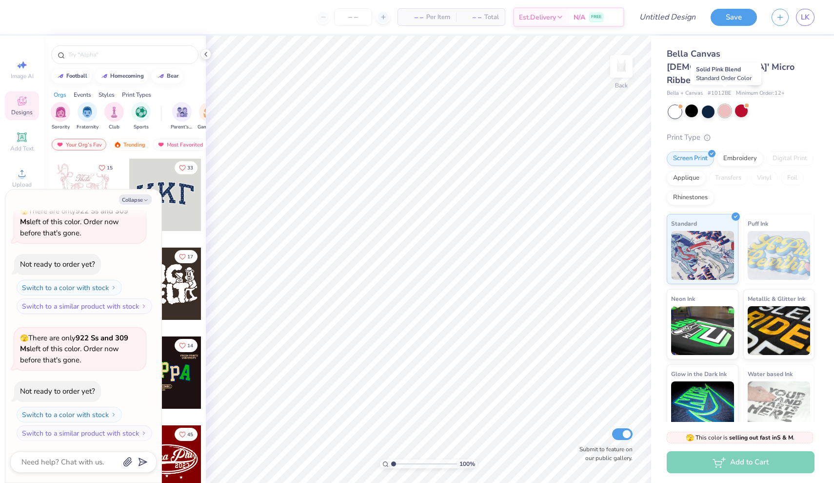
click at [726, 104] on div at bounding box center [725, 110] width 13 height 13
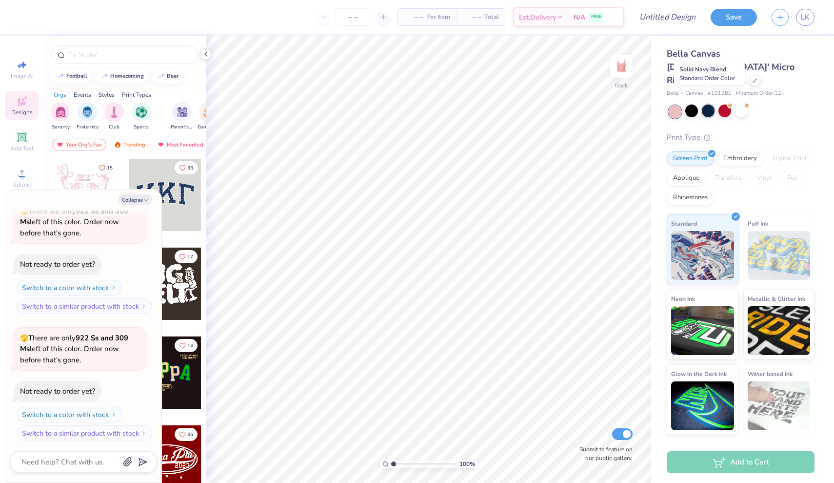
click at [708, 104] on div at bounding box center [708, 110] width 13 height 13
click at [721, 104] on div at bounding box center [725, 110] width 13 height 13
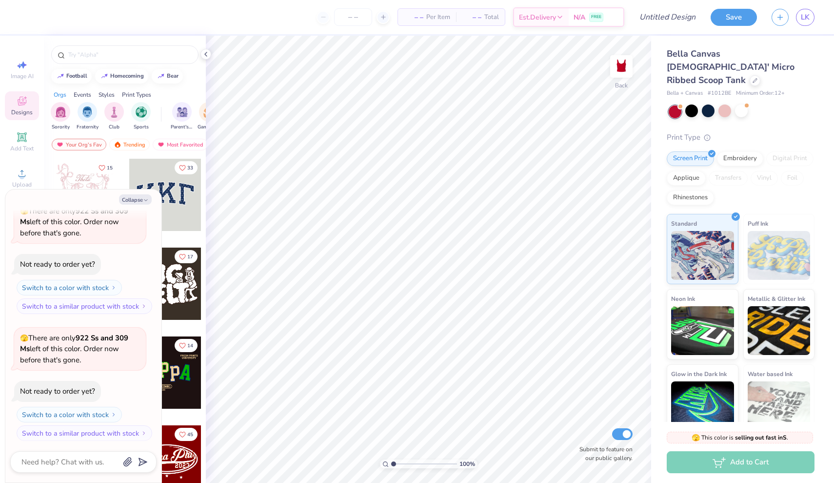
scroll to position [166, 0]
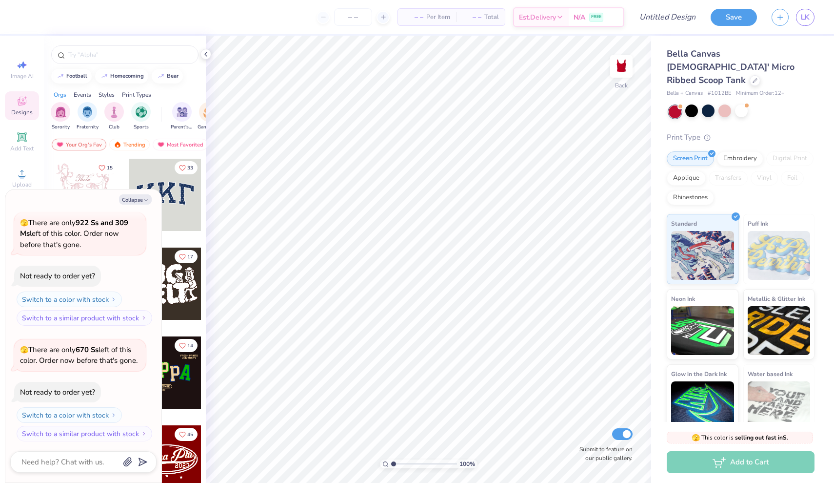
click at [706, 111] on div "Bella Canvas [DEMOGRAPHIC_DATA]' Micro Ribbed Scoop Tank Bella + Canvas # 1012B…" at bounding box center [741, 240] width 148 height 387
click at [706, 106] on div "Bella Canvas [DEMOGRAPHIC_DATA]' Micro Ribbed Scoop Tank Bella + Canvas # 1012B…" at bounding box center [741, 240] width 148 height 387
click at [707, 104] on div at bounding box center [708, 110] width 13 height 13
click at [143, 204] on button "Collapse" at bounding box center [135, 199] width 33 height 10
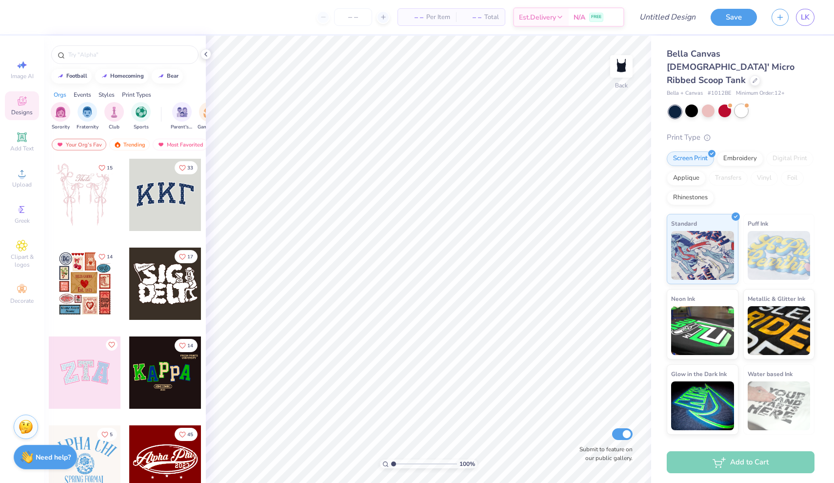
click at [744, 104] on div at bounding box center [741, 110] width 13 height 13
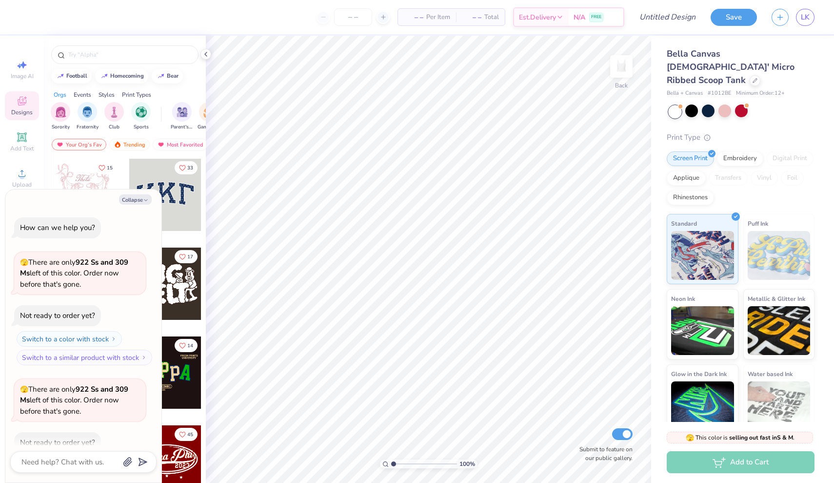
scroll to position [292, 0]
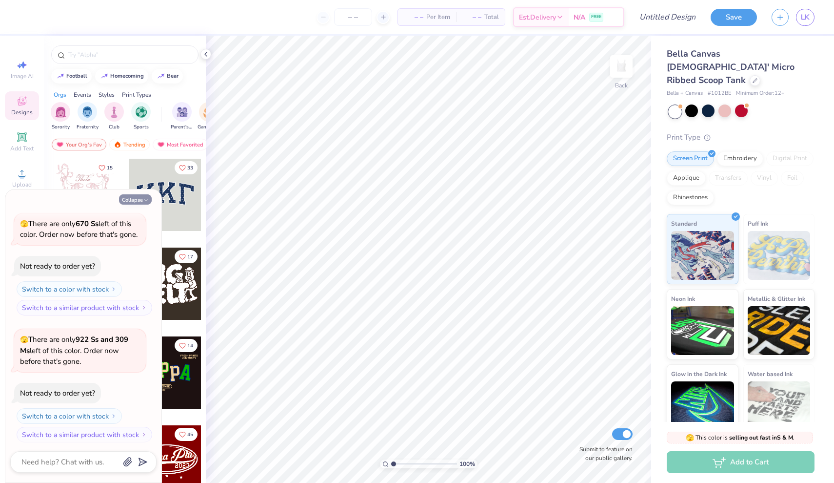
click at [145, 201] on icon "button" at bounding box center [146, 200] width 6 height 6
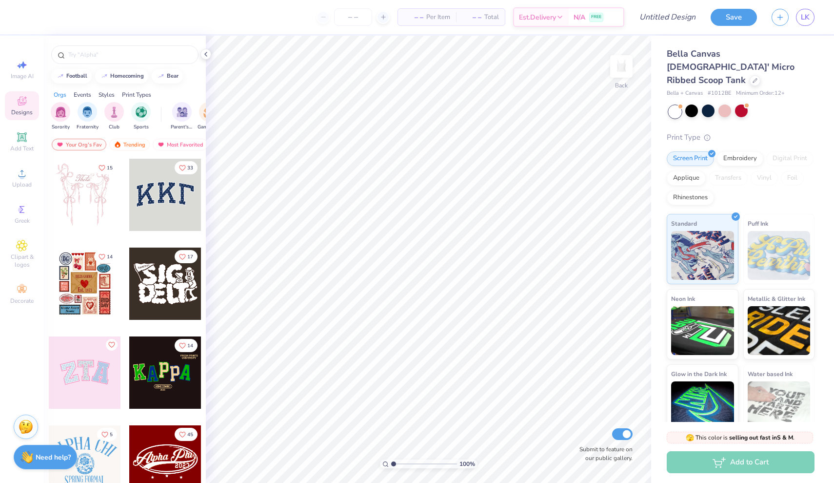
click at [85, 390] on div at bounding box center [85, 372] width 72 height 72
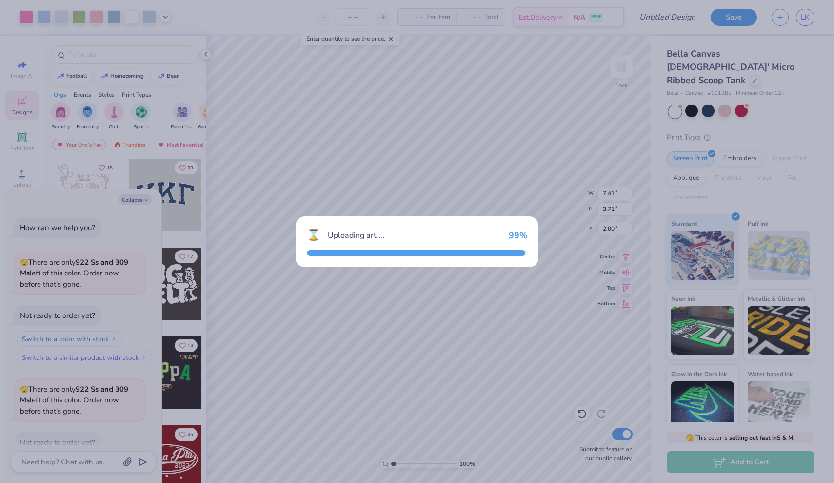
scroll to position [388, 0]
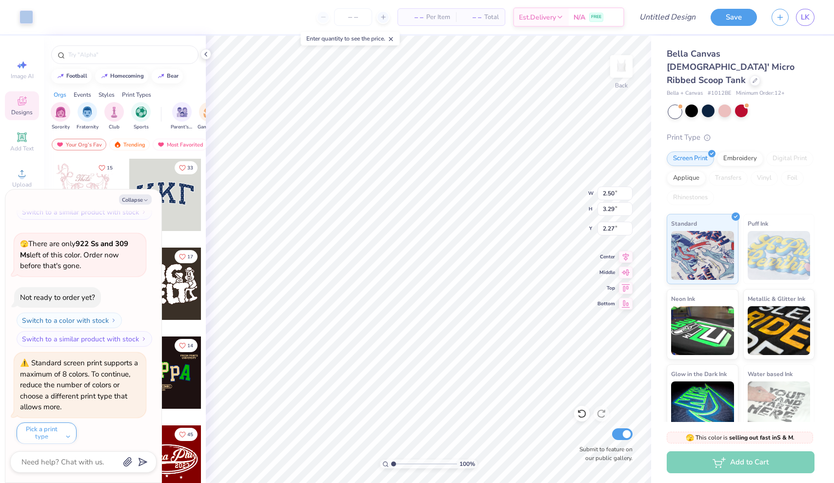
type textarea "x"
type input "2.33"
type input "3.24"
type input "2.29"
type textarea "x"
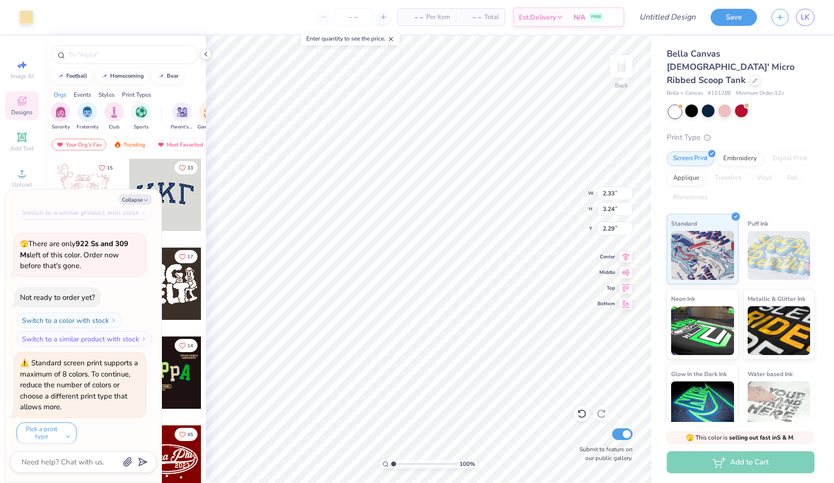
type input "2.26"
click at [138, 203] on button "Collapse" at bounding box center [135, 199] width 33 height 10
type textarea "x"
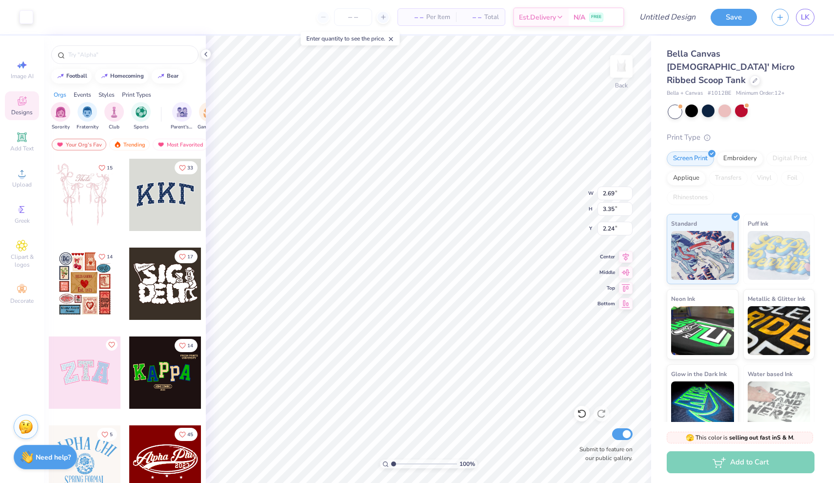
type input "2.15"
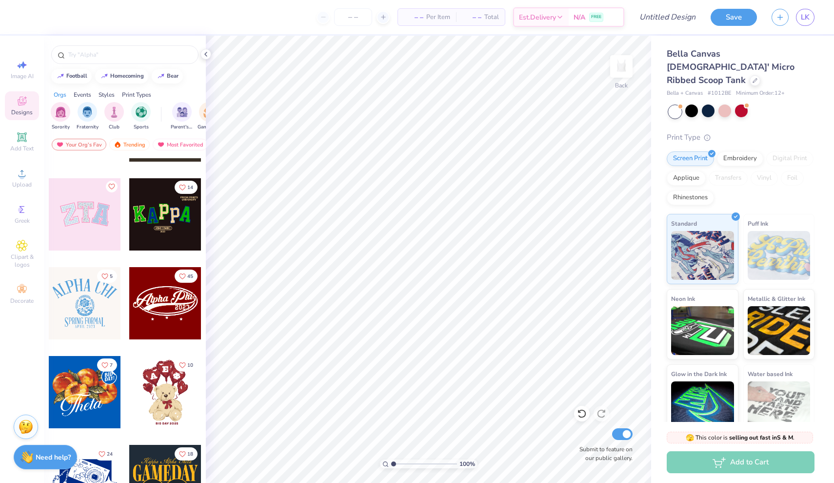
scroll to position [158, 0]
click at [171, 221] on div at bounding box center [165, 215] width 72 height 72
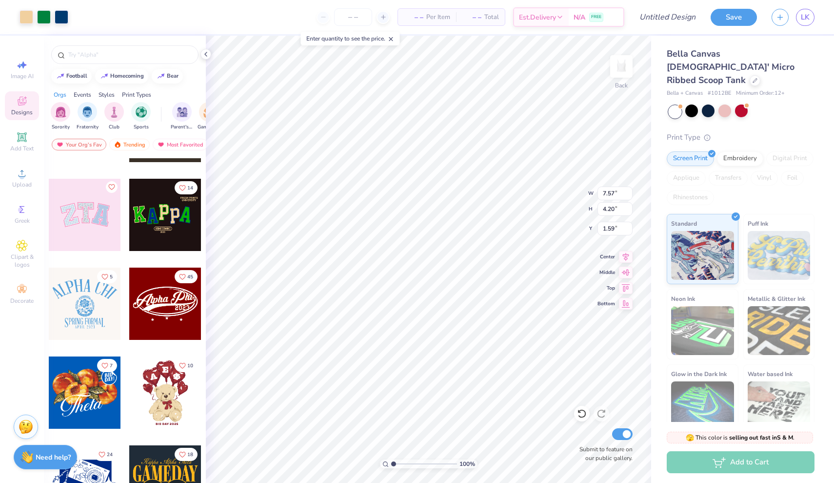
type input "1.44"
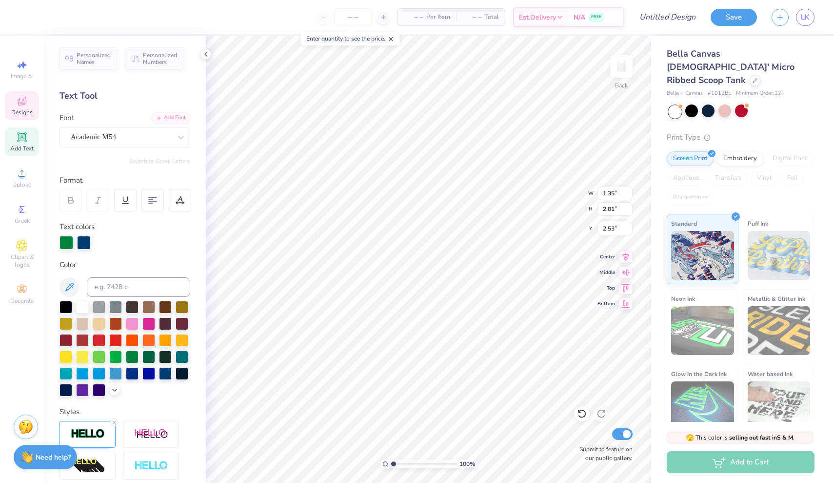
scroll to position [0, 0]
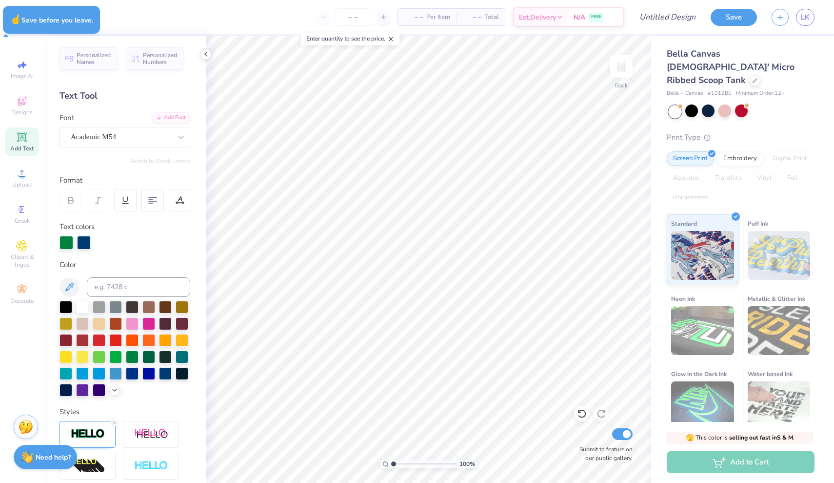
type textarea "x"
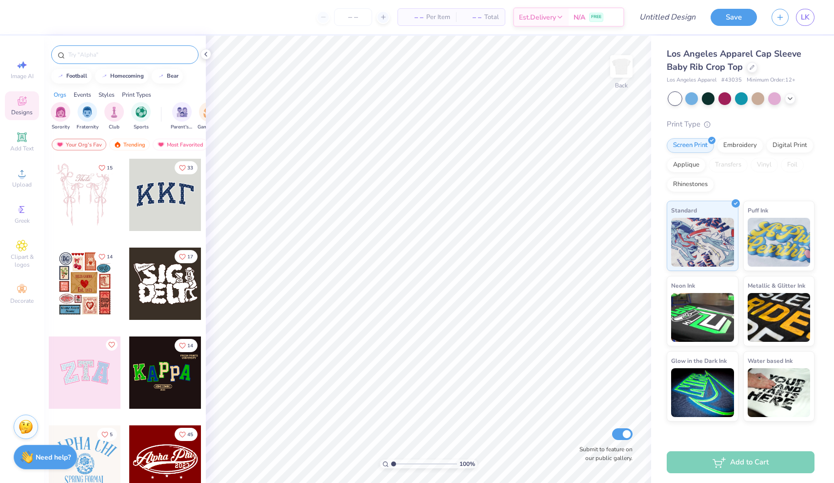
click at [115, 58] on input "text" at bounding box center [129, 55] width 125 height 10
type input "boom pow"
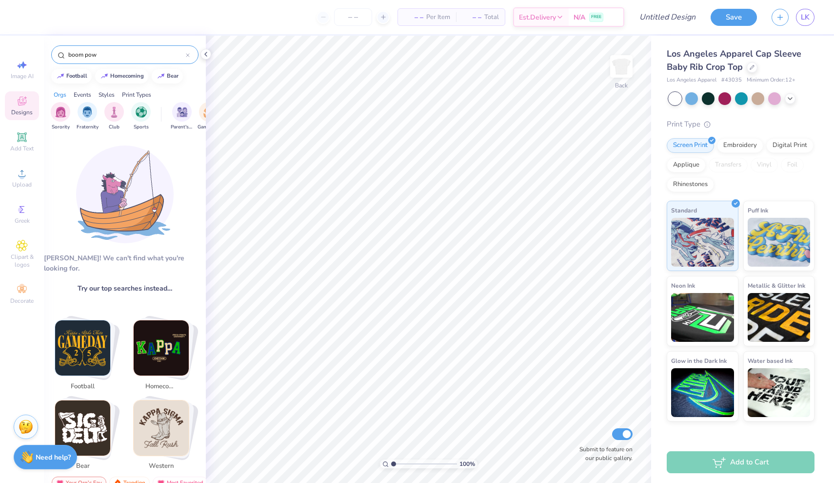
drag, startPoint x: 119, startPoint y: 54, endPoint x: 62, endPoint y: 51, distance: 56.7
click at [62, 51] on div "boom pow" at bounding box center [124, 54] width 147 height 19
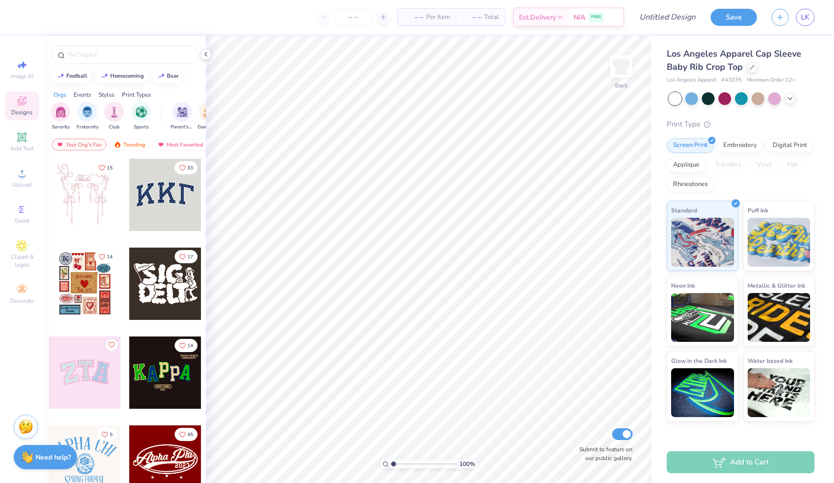
click at [792, 103] on div at bounding box center [742, 98] width 146 height 13
click at [792, 102] on div at bounding box center [790, 97] width 11 height 11
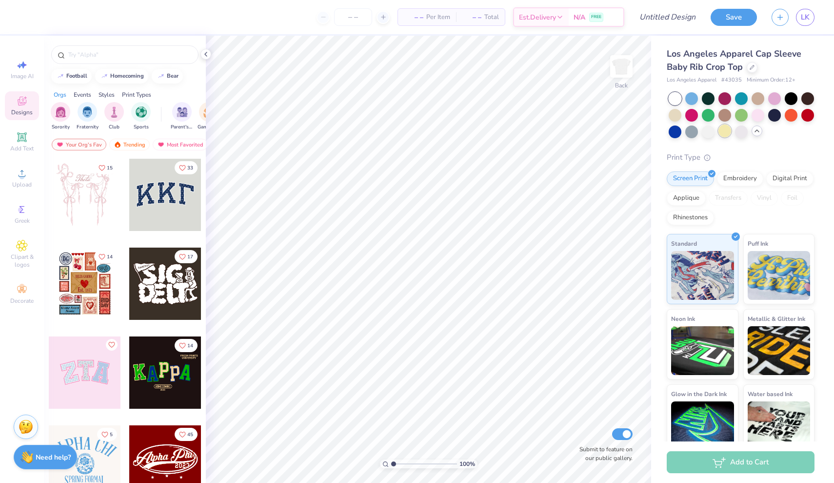
click at [726, 137] on div at bounding box center [725, 130] width 13 height 13
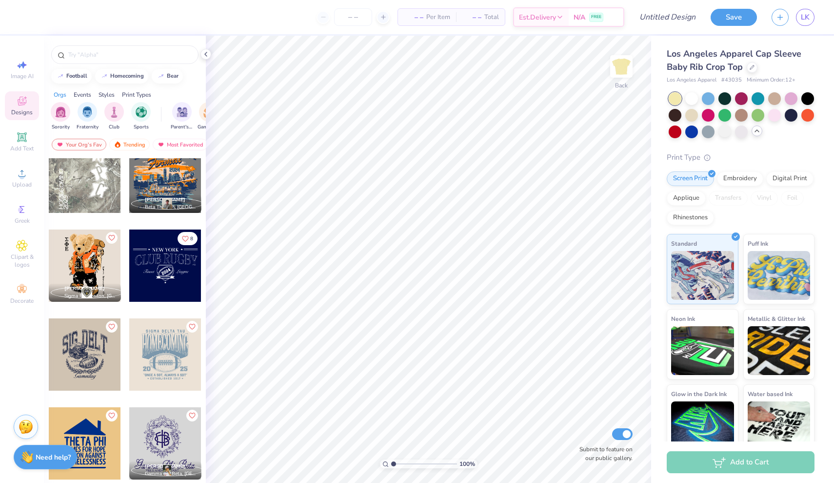
scroll to position [3192, 0]
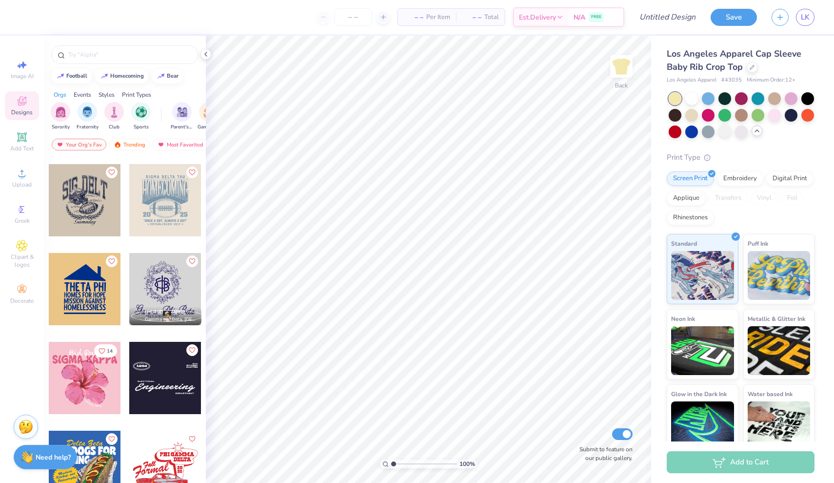
click at [679, 95] on div at bounding box center [675, 98] width 13 height 13
click at [686, 95] on div at bounding box center [692, 97] width 13 height 13
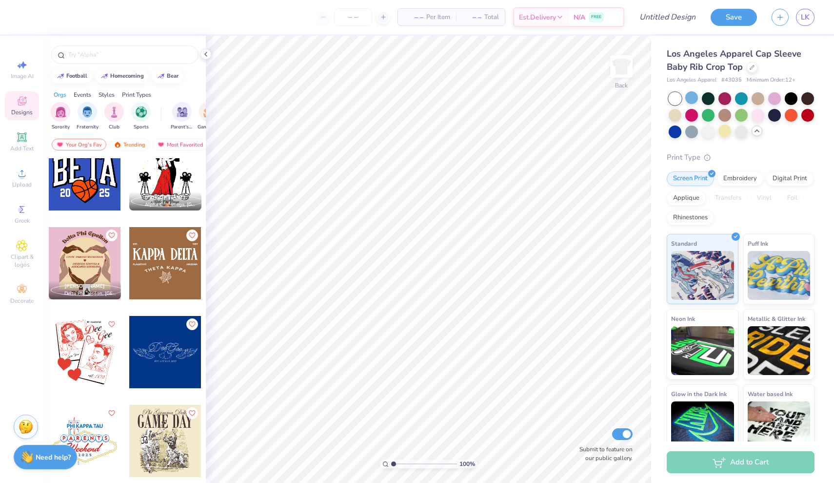
scroll to position [4460, 0]
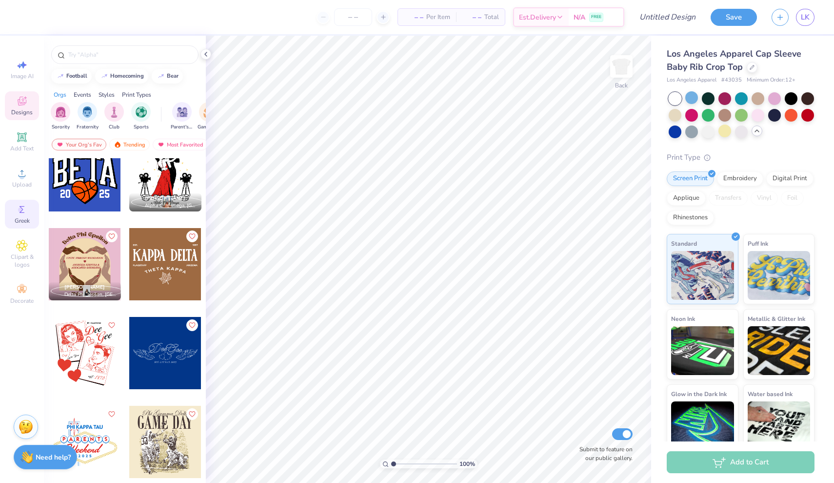
click at [24, 216] on div "Greek" at bounding box center [22, 214] width 34 height 29
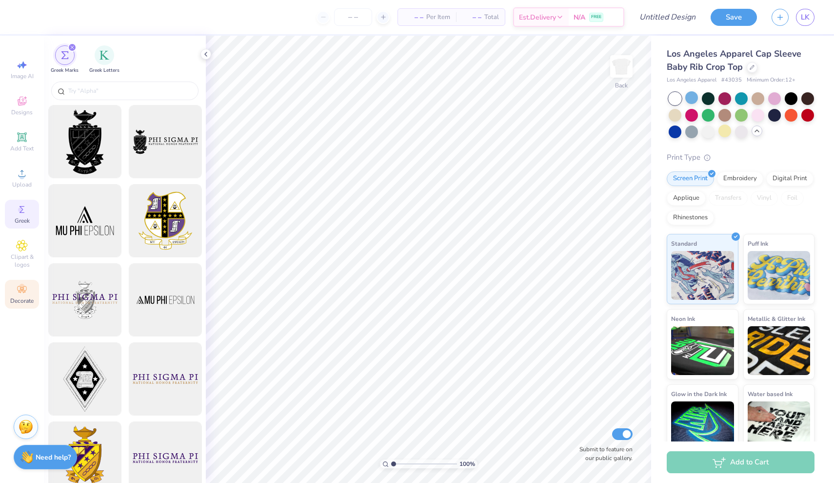
click at [25, 291] on icon at bounding box center [21, 289] width 9 height 7
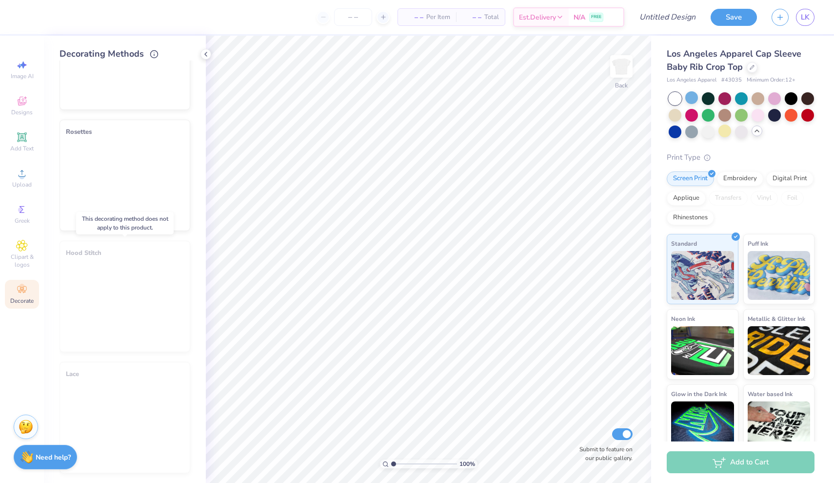
scroll to position [433, 0]
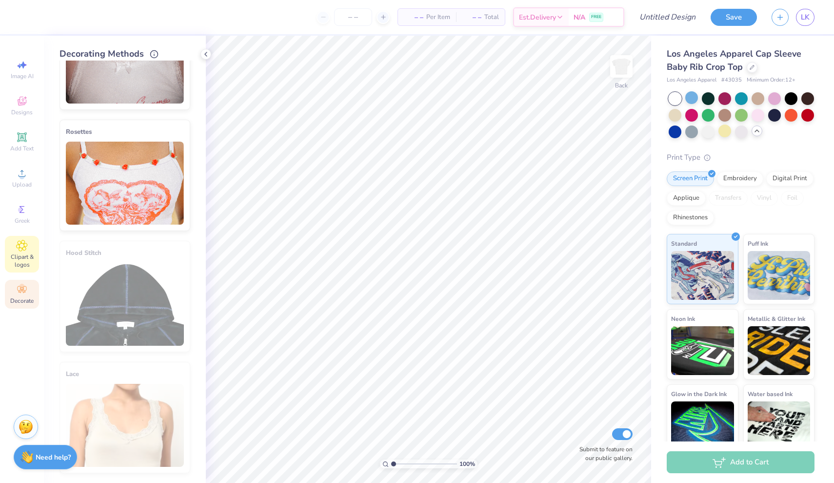
click at [32, 263] on span "Clipart & logos" at bounding box center [22, 261] width 34 height 16
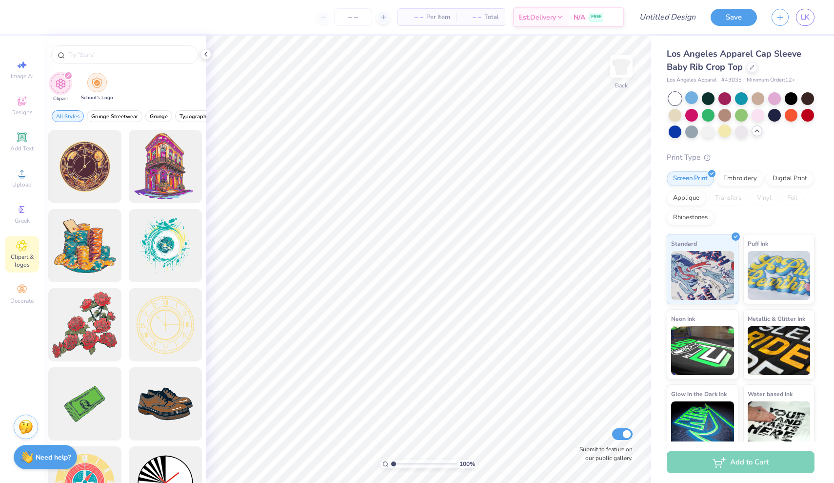
click at [99, 85] on img "filter for School's Logo" at bounding box center [97, 82] width 11 height 11
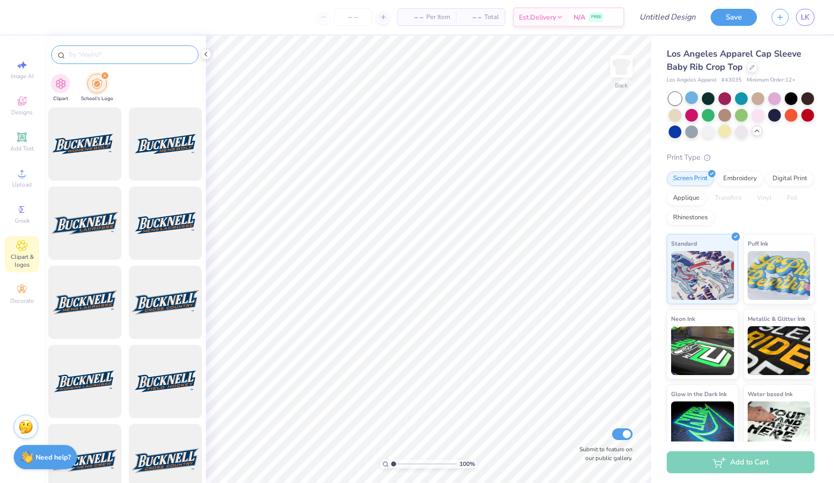
click at [112, 51] on input "text" at bounding box center [129, 55] width 125 height 10
type input "boise"
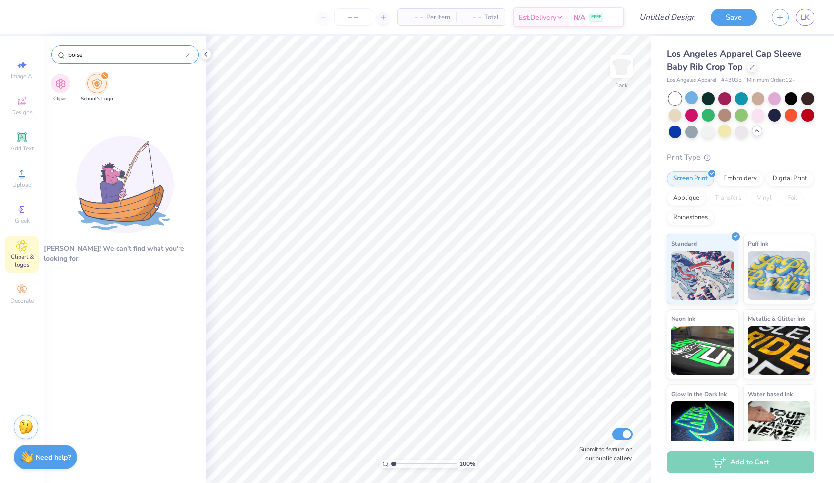
click at [183, 54] on input "boise" at bounding box center [126, 55] width 119 height 10
click at [189, 54] on icon at bounding box center [188, 55] width 4 height 4
type input "B"
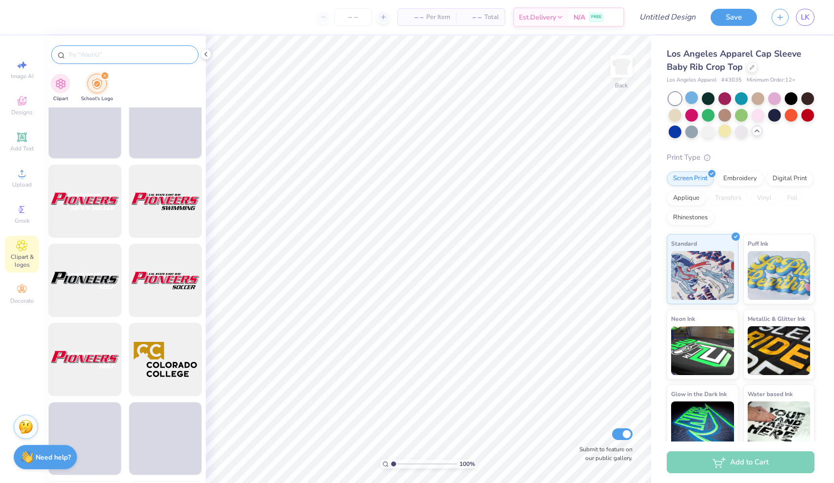
scroll to position [8001, 0]
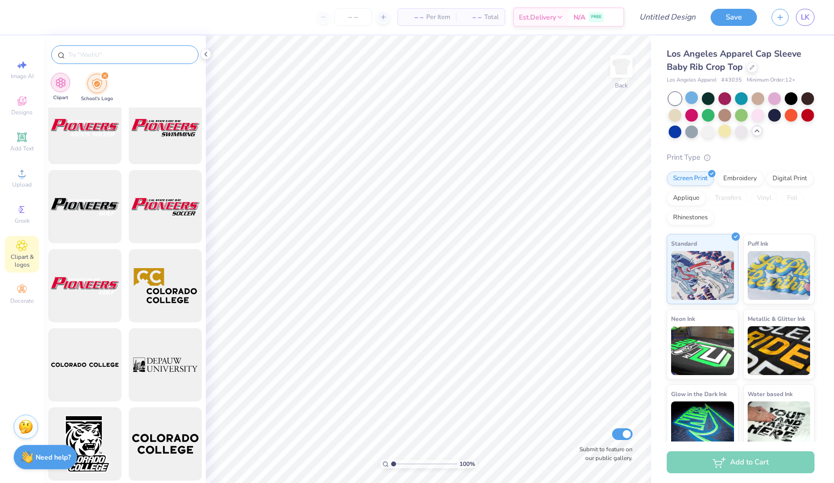
click at [58, 82] on img "filter for Clipart" at bounding box center [60, 82] width 11 height 11
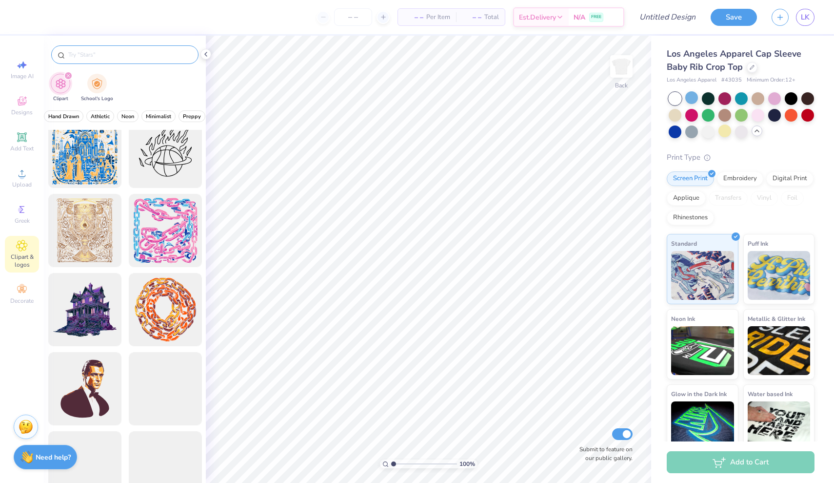
scroll to position [0, 361]
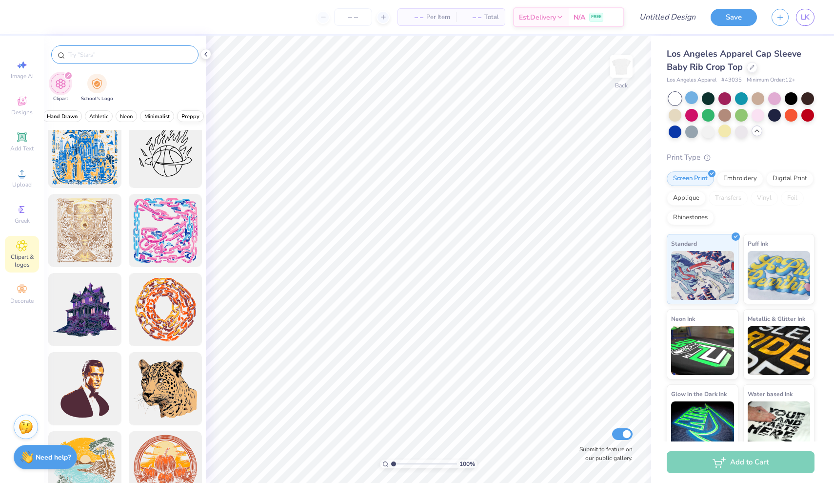
click at [196, 118] on span "Preppy" at bounding box center [191, 116] width 18 height 7
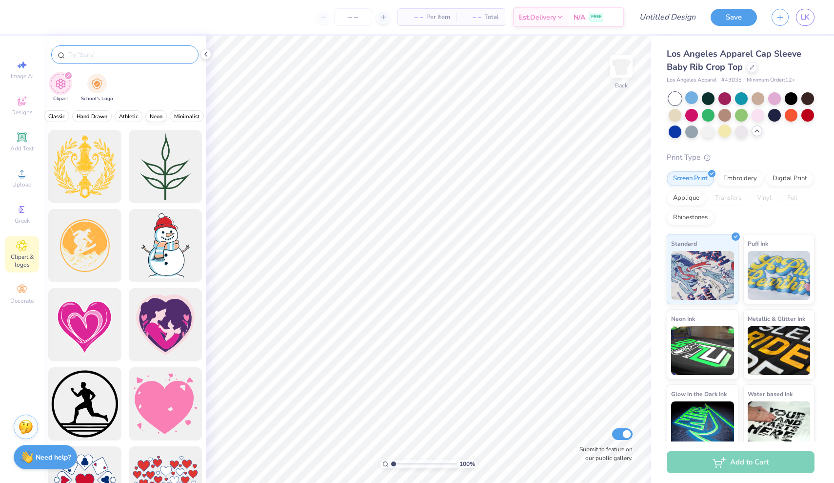
click at [151, 115] on span "Neon" at bounding box center [156, 116] width 13 height 7
click at [180, 116] on span "Minimalist" at bounding box center [186, 116] width 25 height 7
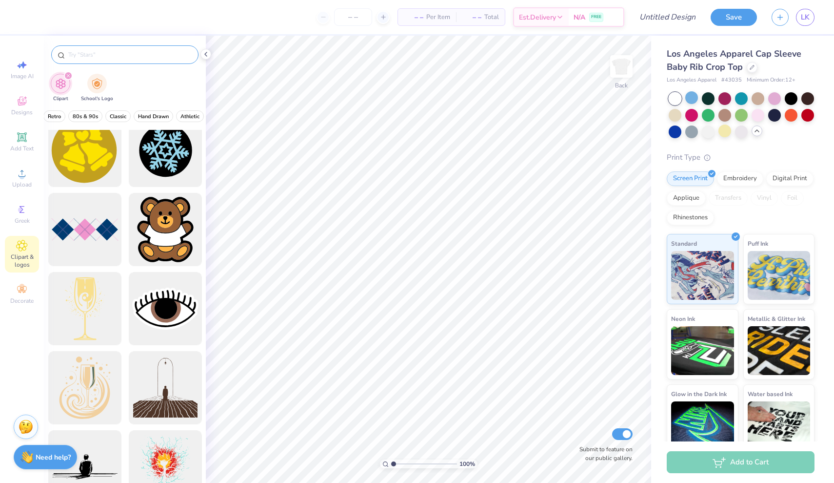
scroll to position [3092, 0]
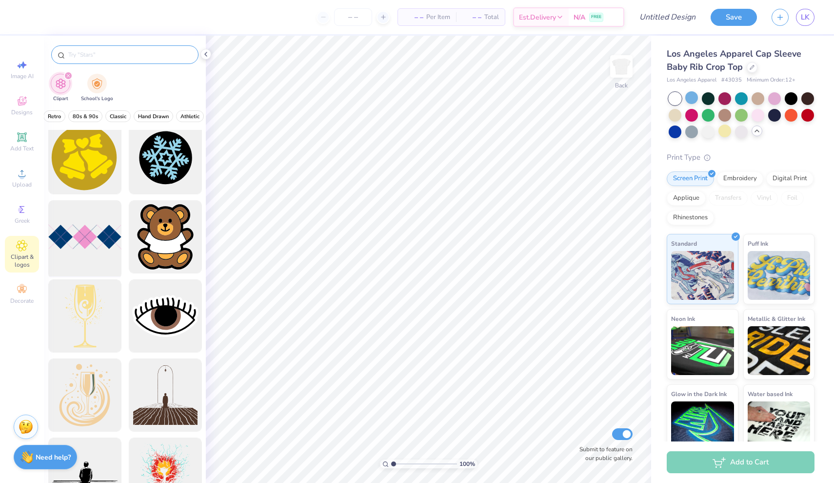
click at [81, 251] on div at bounding box center [84, 237] width 81 height 81
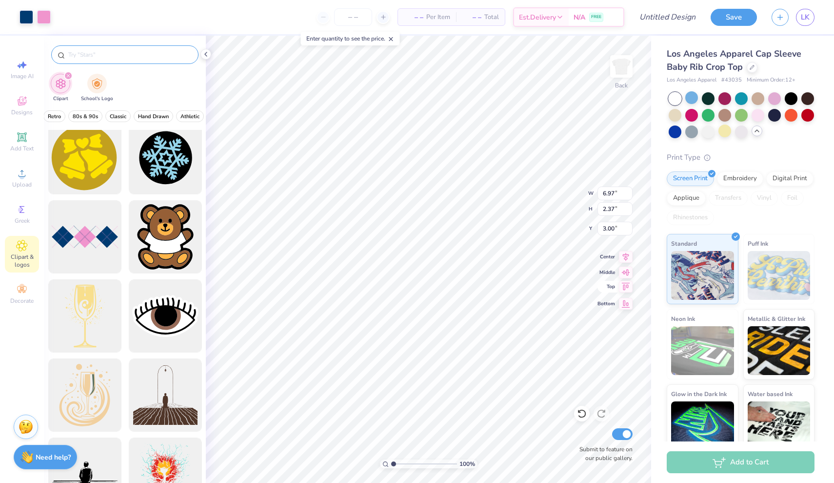
click at [615, 283] on div "100 % Back W 6.97 6.97 " H 2.37 2.37 " Y 3.00 3.00 " Center Middle Top Bottom S…" at bounding box center [429, 259] width 446 height 447
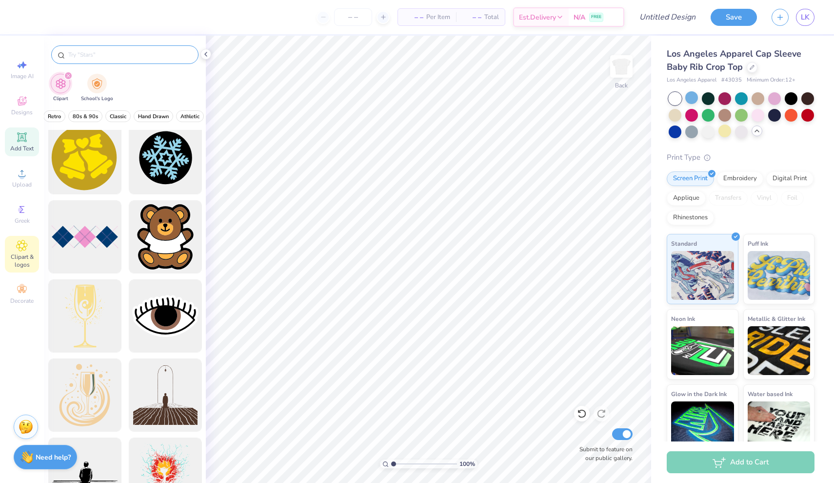
click at [33, 129] on div "Add Text" at bounding box center [22, 141] width 34 height 29
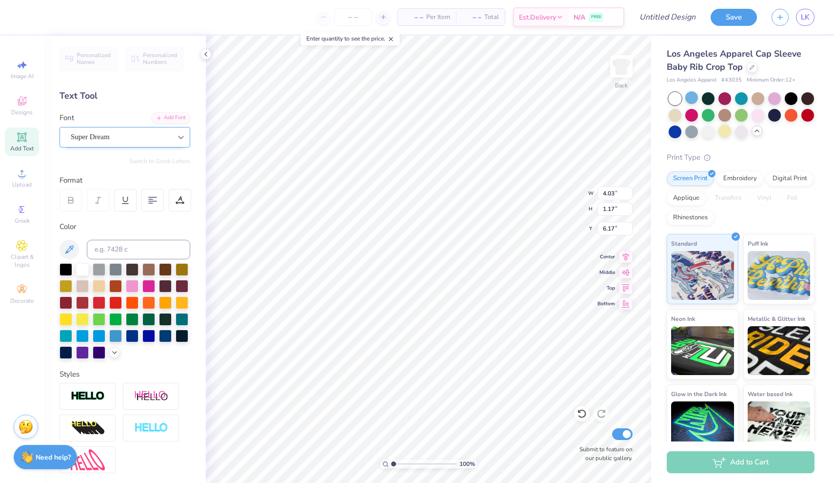
click at [173, 142] on div at bounding box center [181, 137] width 18 height 18
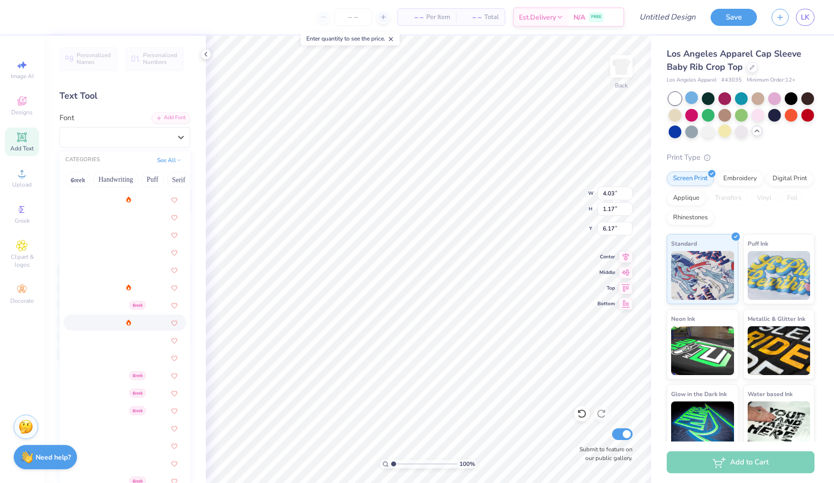
scroll to position [244, 0]
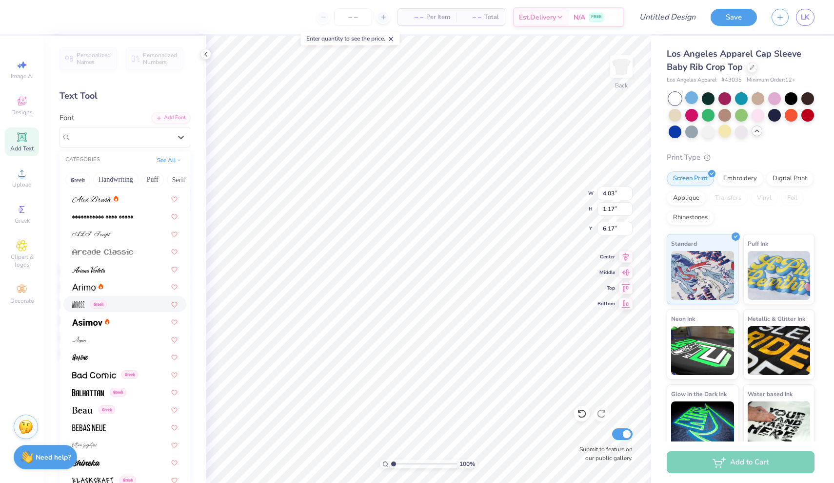
click at [81, 305] on img at bounding box center [78, 304] width 12 height 7
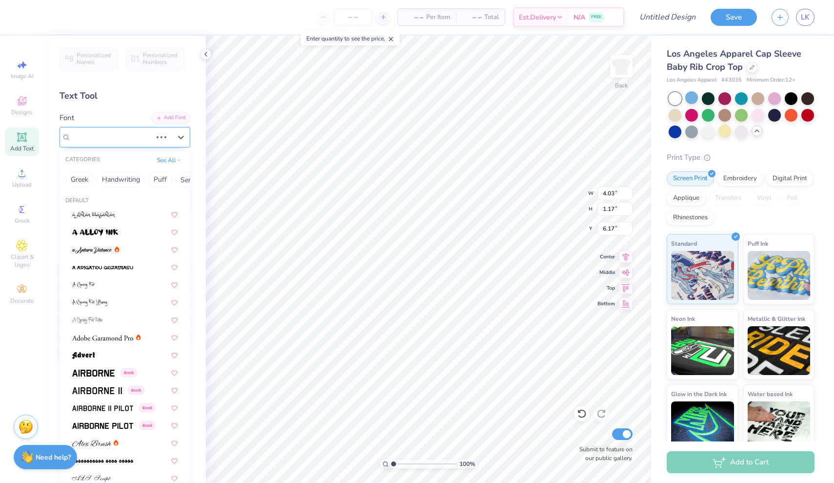
click at [146, 134] on div "Super Dream" at bounding box center [111, 136] width 83 height 15
type input "1.79"
type input "1.54"
type input "5.98"
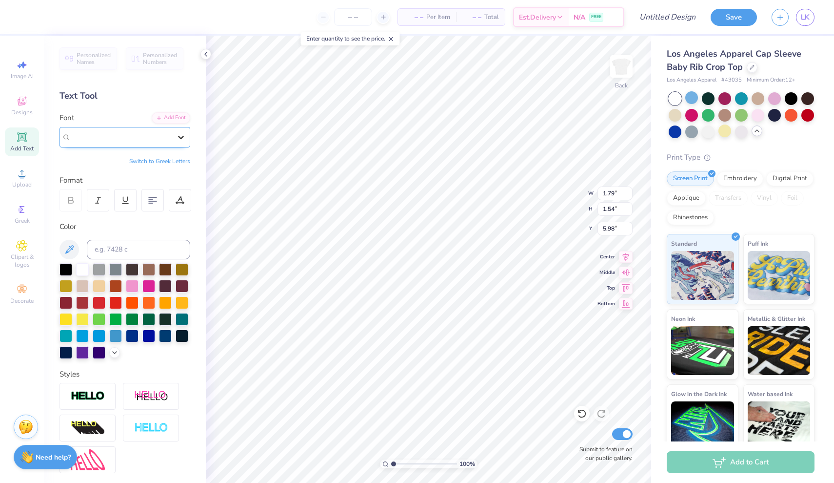
click at [184, 135] on icon at bounding box center [181, 137] width 10 height 10
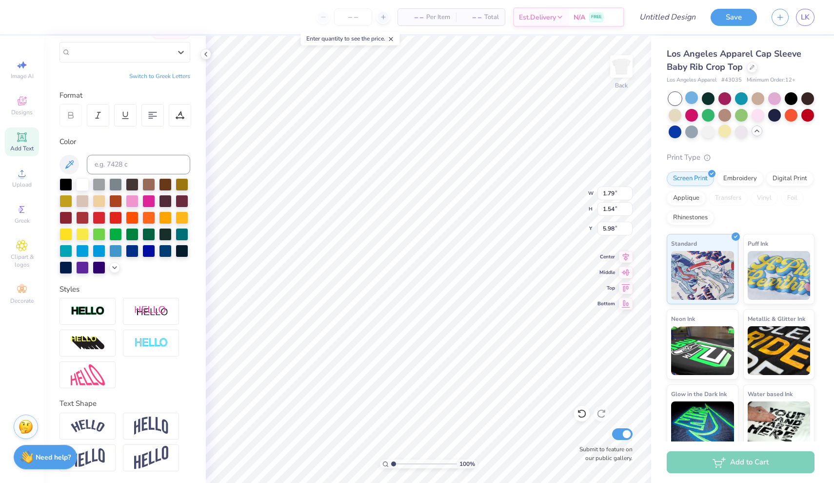
scroll to position [85, 0]
click at [150, 466] on img at bounding box center [151, 458] width 34 height 24
type input "3.06"
type input "5.22"
click at [20, 227] on div "Greek" at bounding box center [22, 214] width 34 height 29
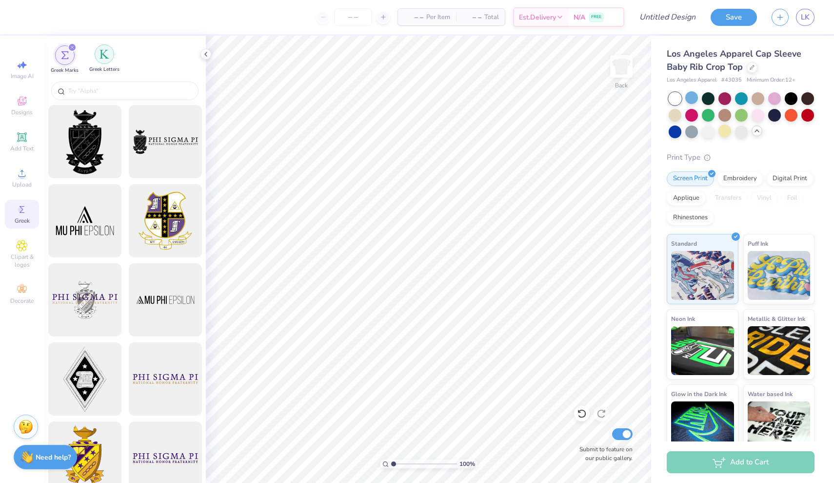
click at [106, 61] on div "filter for Greek Letters" at bounding box center [105, 54] width 20 height 20
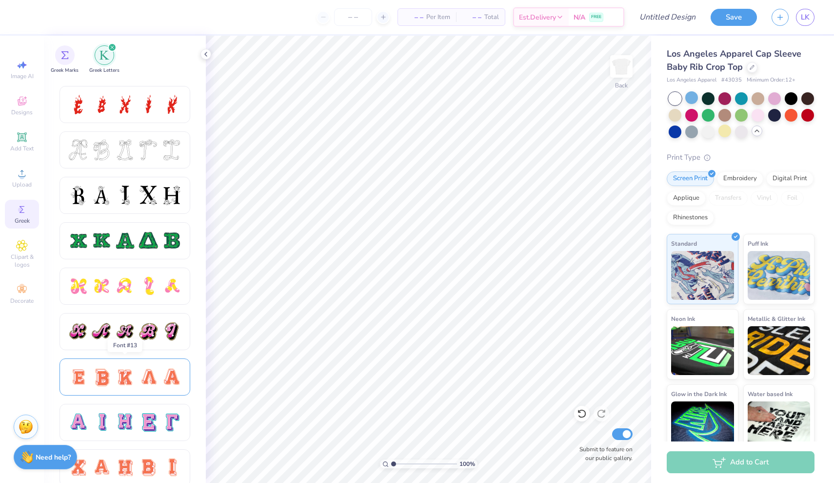
scroll to position [357, 0]
click at [151, 433] on div at bounding box center [125, 421] width 131 height 37
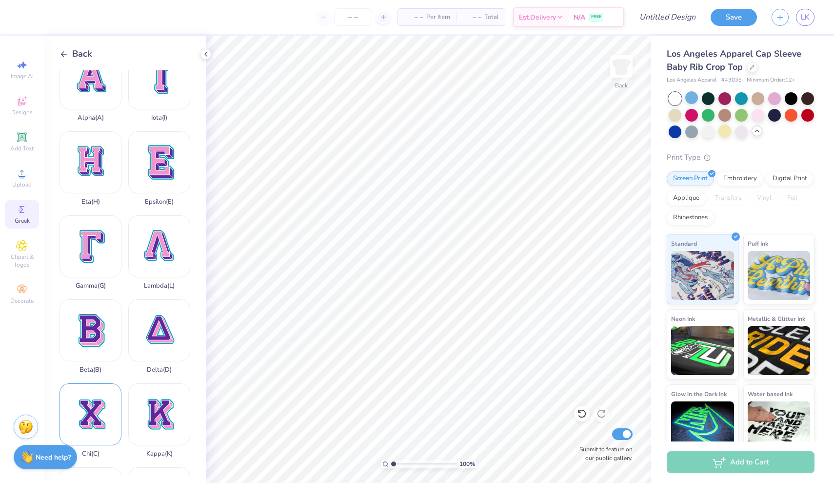
scroll to position [22, 0]
click at [161, 339] on div "Delta ( D )" at bounding box center [159, 337] width 62 height 74
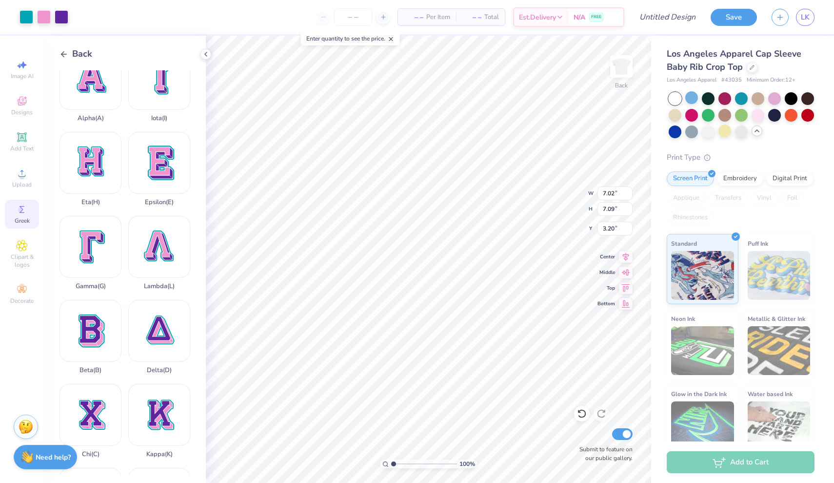
type input "2.27"
type input "2.30"
click at [140, 358] on div "Delta ( D )" at bounding box center [159, 337] width 62 height 74
type input "7.02"
type input "7.09"
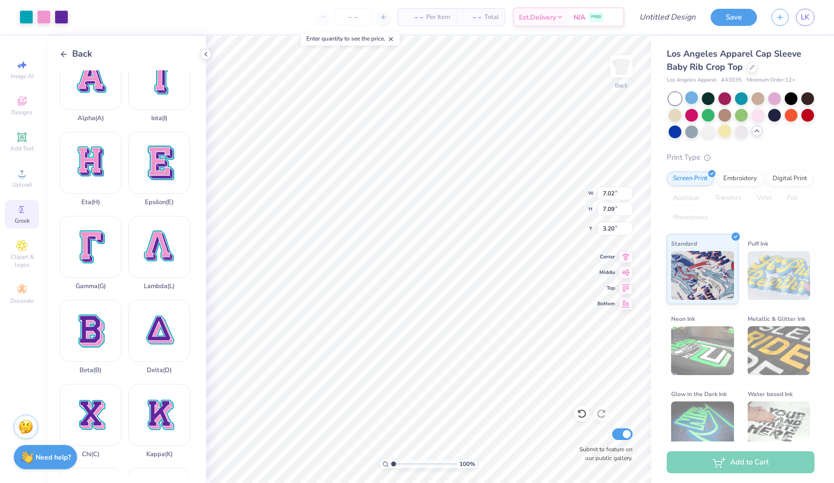
type input "3.02"
type input "3.05"
type input "7.24"
type input "2.45"
click at [61, 58] on icon at bounding box center [64, 54] width 9 height 9
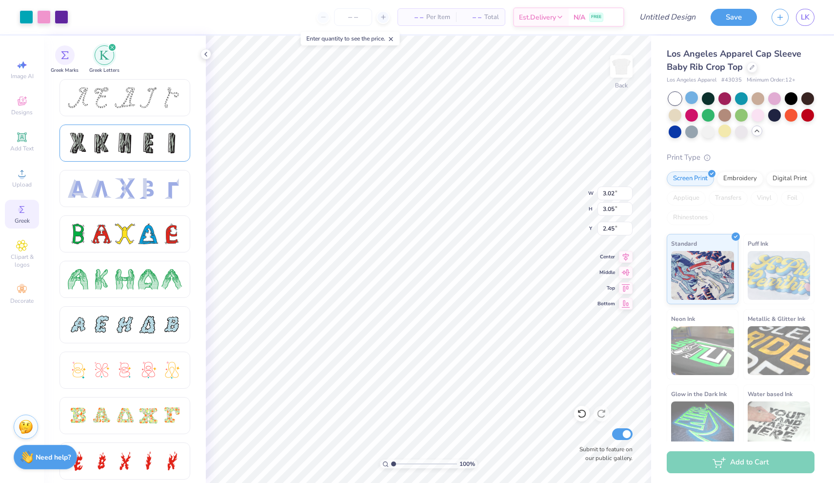
click at [76, 147] on div at bounding box center [78, 143] width 20 height 20
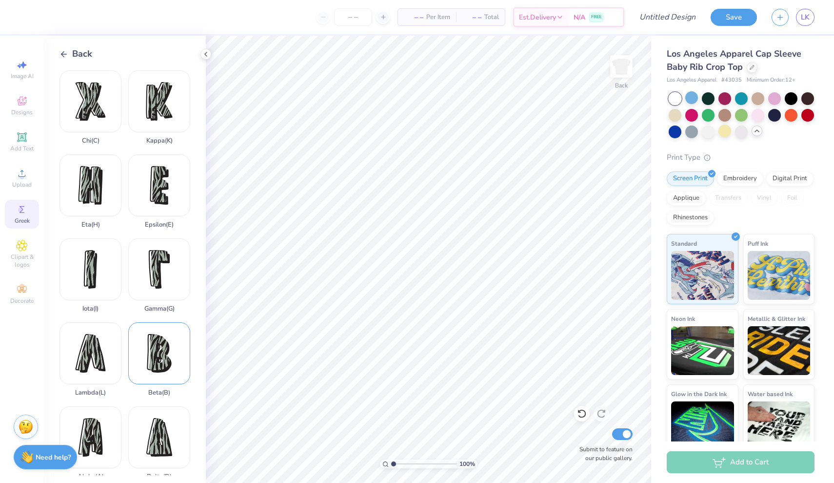
scroll to position [117, 0]
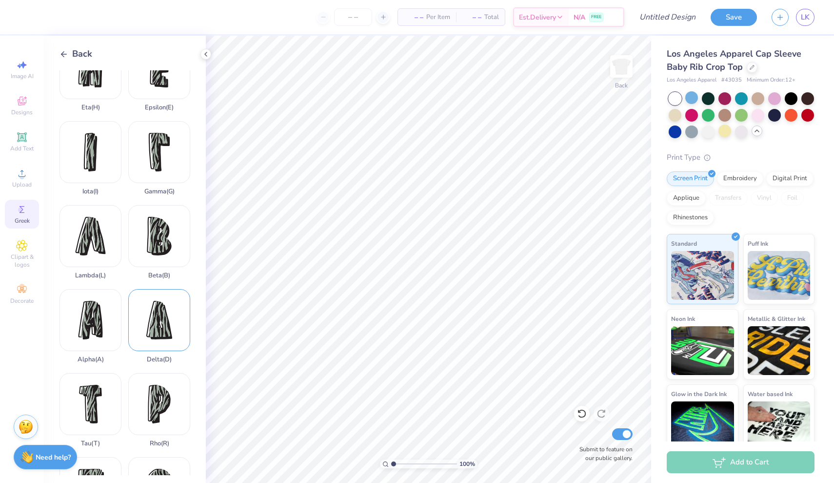
click at [169, 324] on div "Delta ( D )" at bounding box center [159, 326] width 62 height 74
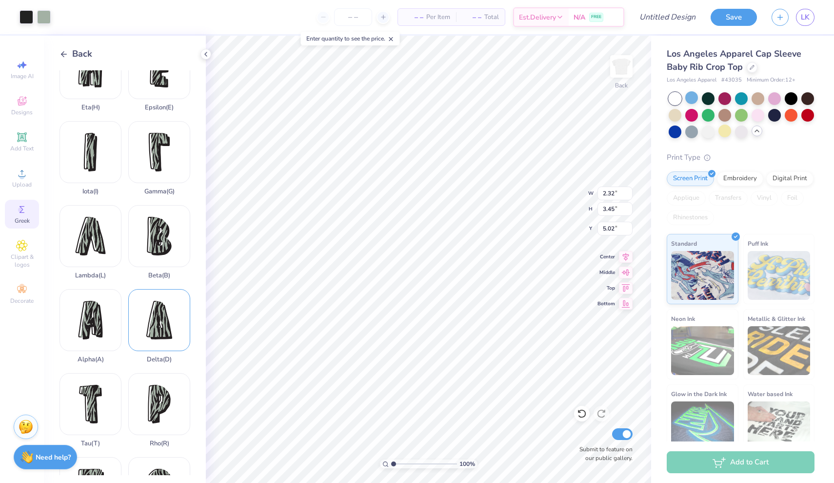
click at [172, 328] on div "Delta ( D )" at bounding box center [159, 326] width 62 height 74
click at [161, 331] on div "Delta ( D )" at bounding box center [159, 326] width 62 height 74
click at [452, 469] on li "Send to Back" at bounding box center [466, 470] width 77 height 19
click at [205, 53] on icon at bounding box center [206, 54] width 8 height 8
